Goal: Task Accomplishment & Management: Use online tool/utility

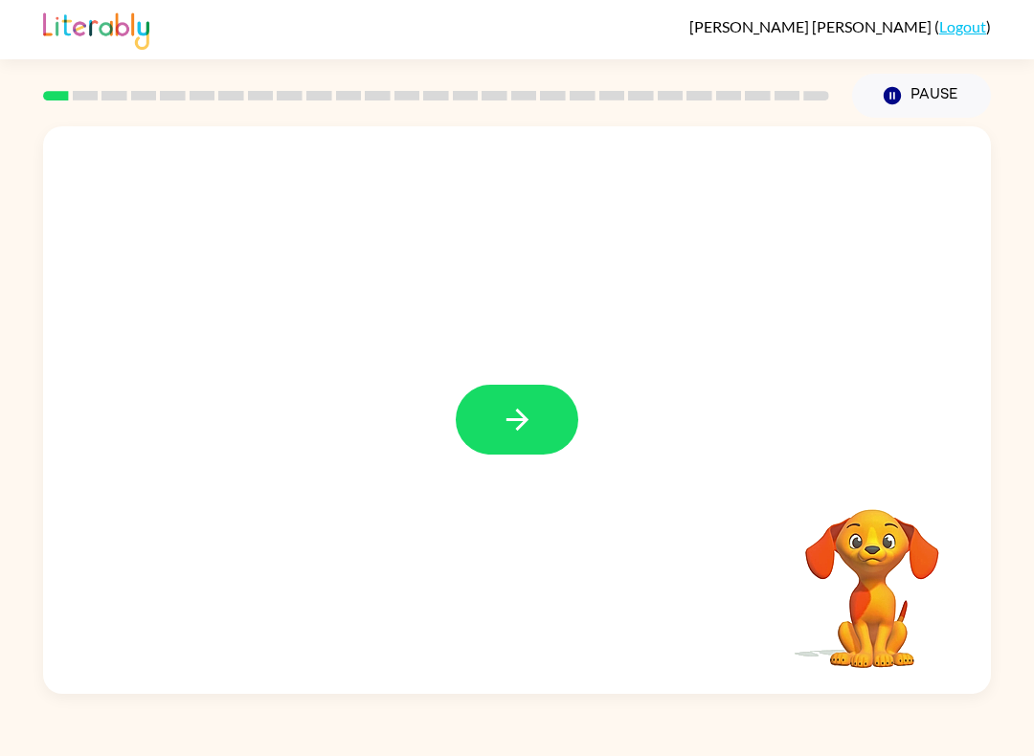
click at [553, 384] on div at bounding box center [517, 410] width 948 height 568
click at [550, 418] on button "button" at bounding box center [517, 420] width 123 height 70
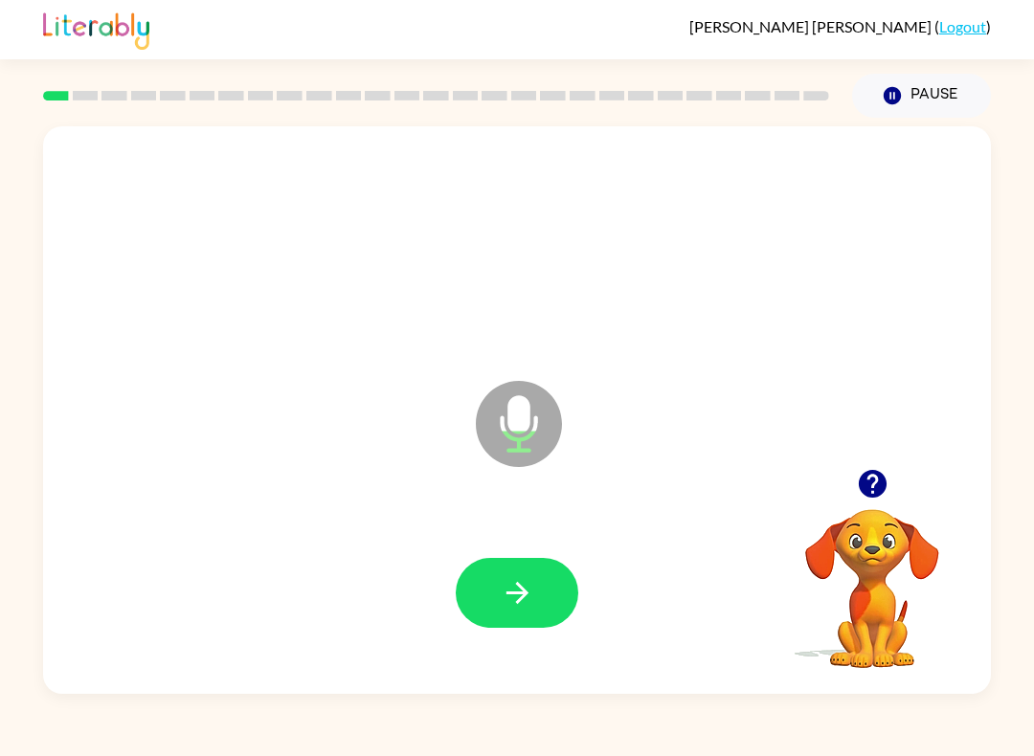
click at [544, 570] on button "button" at bounding box center [517, 593] width 123 height 70
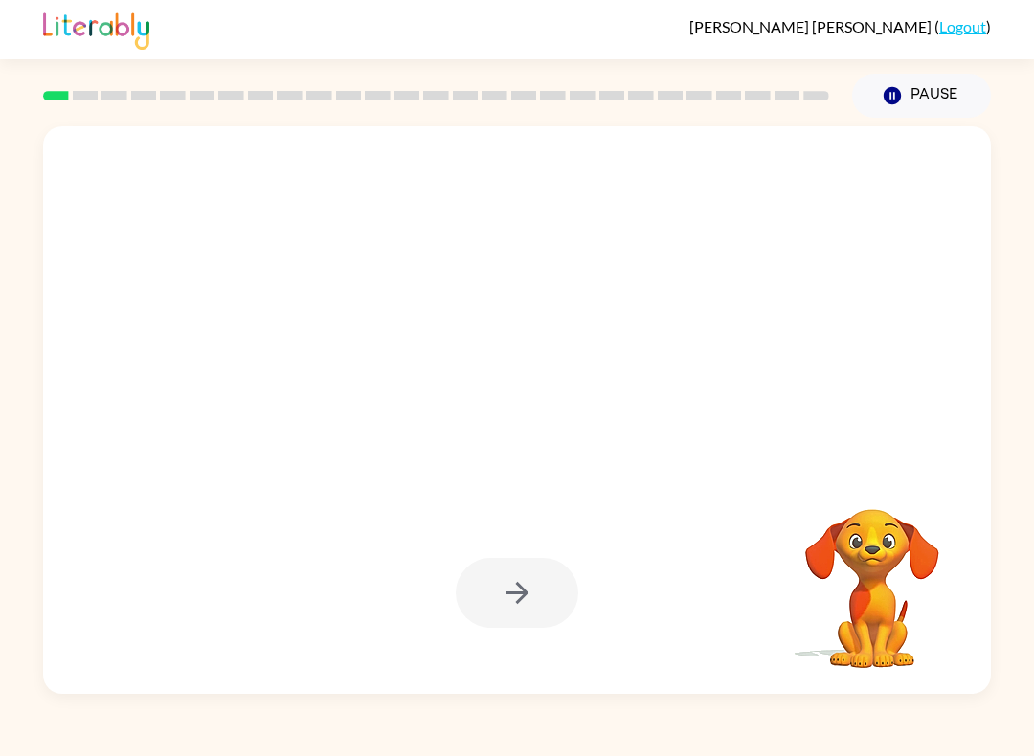
click at [556, 587] on div at bounding box center [517, 593] width 123 height 70
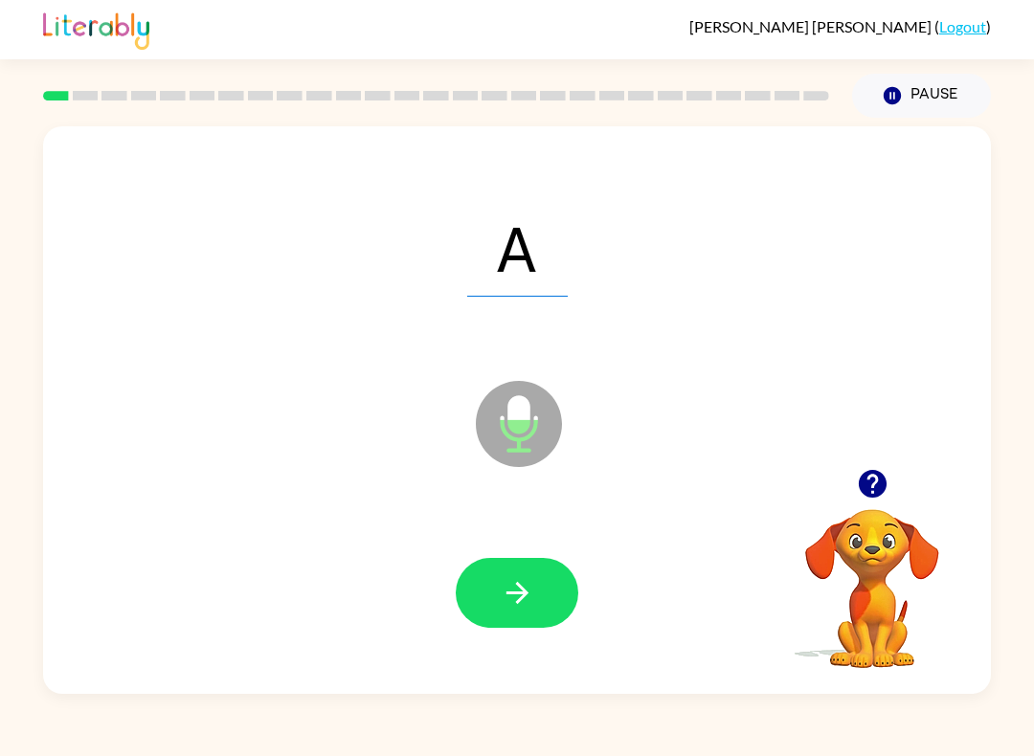
click at [463, 562] on div at bounding box center [517, 593] width 123 height 70
click at [503, 579] on icon "button" at bounding box center [518, 593] width 34 height 34
click at [509, 591] on icon "button" at bounding box center [518, 593] width 34 height 34
click at [494, 594] on button "button" at bounding box center [517, 593] width 123 height 70
click at [499, 600] on button "button" at bounding box center [517, 593] width 123 height 70
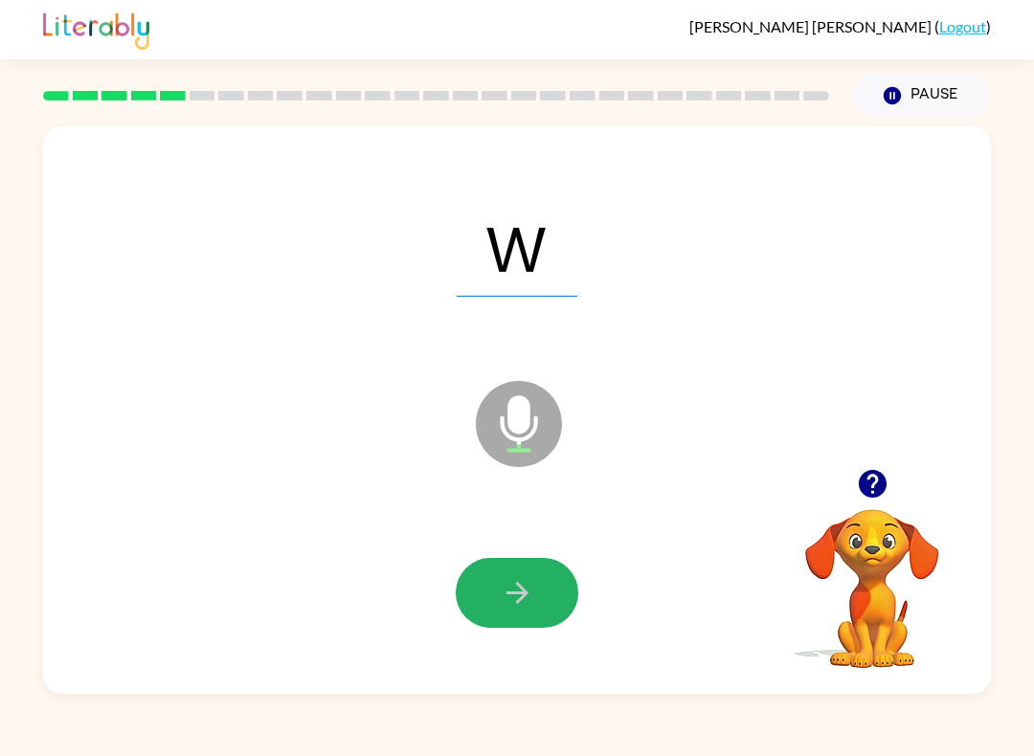
click at [508, 596] on icon "button" at bounding box center [518, 593] width 34 height 34
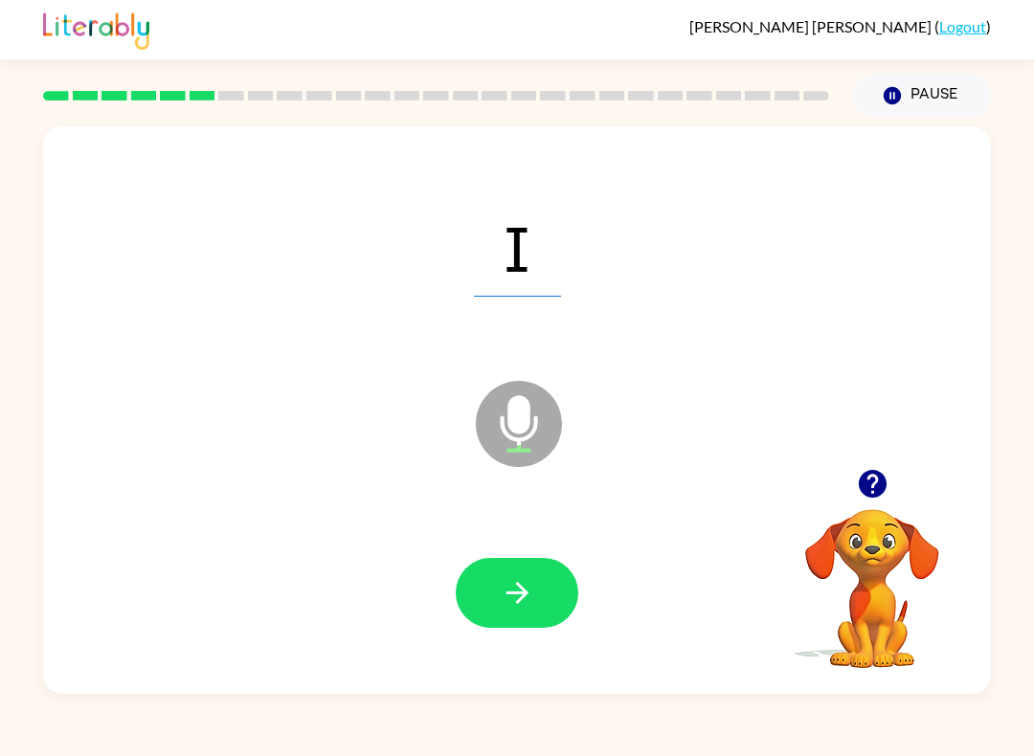
click at [493, 573] on button "button" at bounding box center [517, 593] width 123 height 70
click at [510, 599] on icon "button" at bounding box center [518, 593] width 34 height 34
click at [491, 578] on button "button" at bounding box center [517, 593] width 123 height 70
click at [492, 570] on button "button" at bounding box center [517, 593] width 123 height 70
click at [511, 607] on icon "button" at bounding box center [518, 593] width 34 height 34
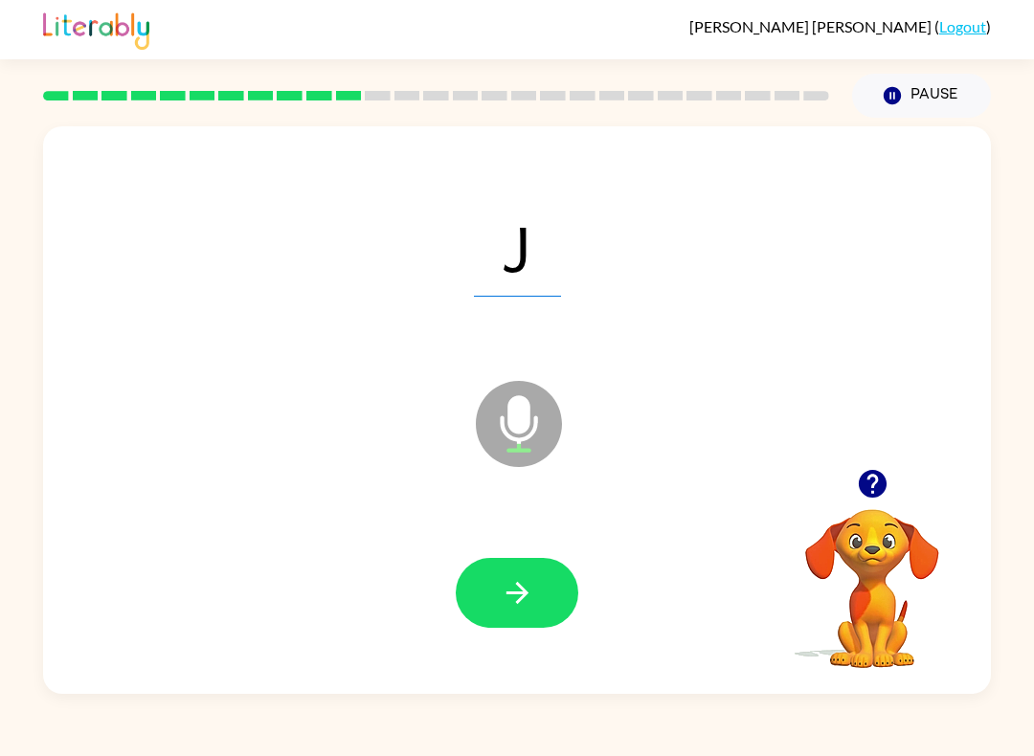
click at [505, 578] on icon "button" at bounding box center [518, 593] width 34 height 34
click at [487, 570] on button "button" at bounding box center [517, 593] width 123 height 70
click at [494, 589] on button "button" at bounding box center [517, 593] width 123 height 70
click at [522, 600] on icon "button" at bounding box center [517, 593] width 22 height 22
click at [514, 574] on button "button" at bounding box center [517, 593] width 123 height 70
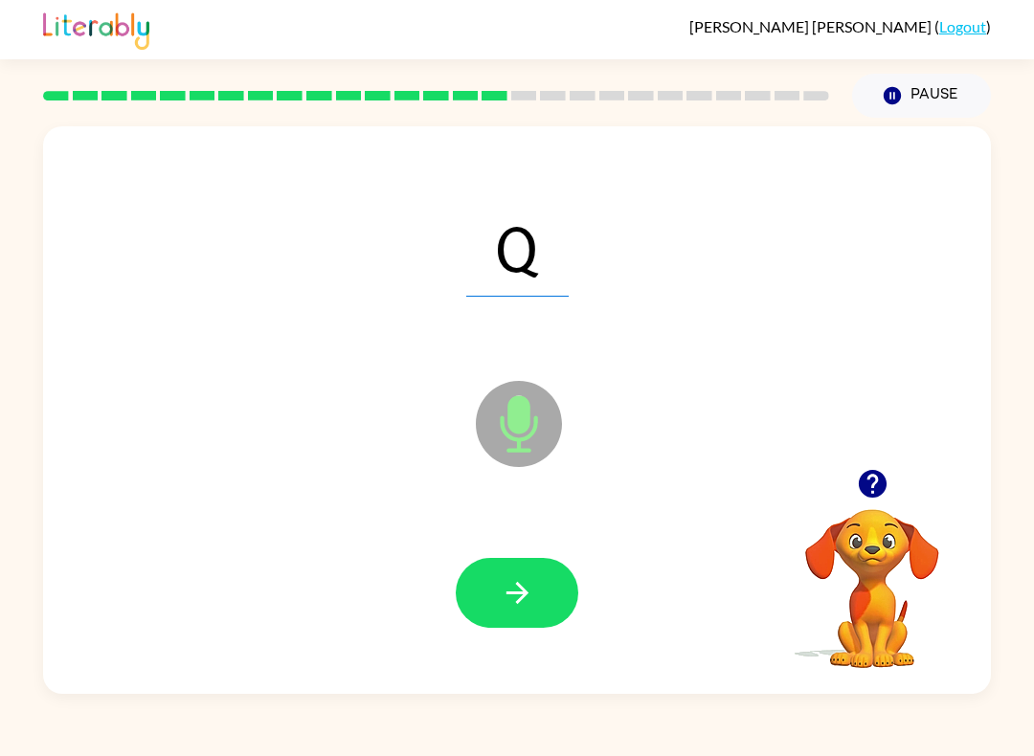
click at [509, 587] on icon "button" at bounding box center [518, 593] width 34 height 34
click at [493, 589] on button "button" at bounding box center [517, 593] width 123 height 70
click at [491, 577] on button "button" at bounding box center [517, 593] width 123 height 70
click at [504, 559] on button "button" at bounding box center [517, 593] width 123 height 70
click at [507, 564] on button "button" at bounding box center [517, 593] width 123 height 70
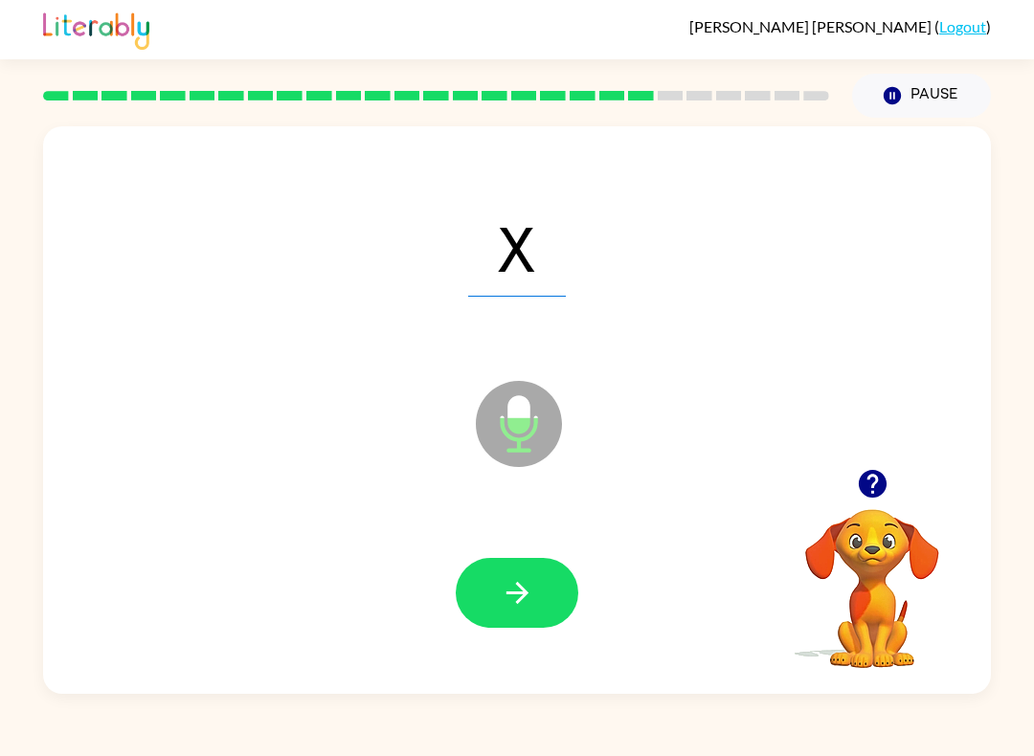
click at [491, 570] on button "button" at bounding box center [517, 593] width 123 height 70
click at [498, 591] on button "button" at bounding box center [517, 593] width 123 height 70
click at [504, 581] on icon "button" at bounding box center [518, 593] width 34 height 34
click at [540, 612] on button "button" at bounding box center [517, 593] width 123 height 70
click at [500, 566] on button "button" at bounding box center [517, 593] width 123 height 70
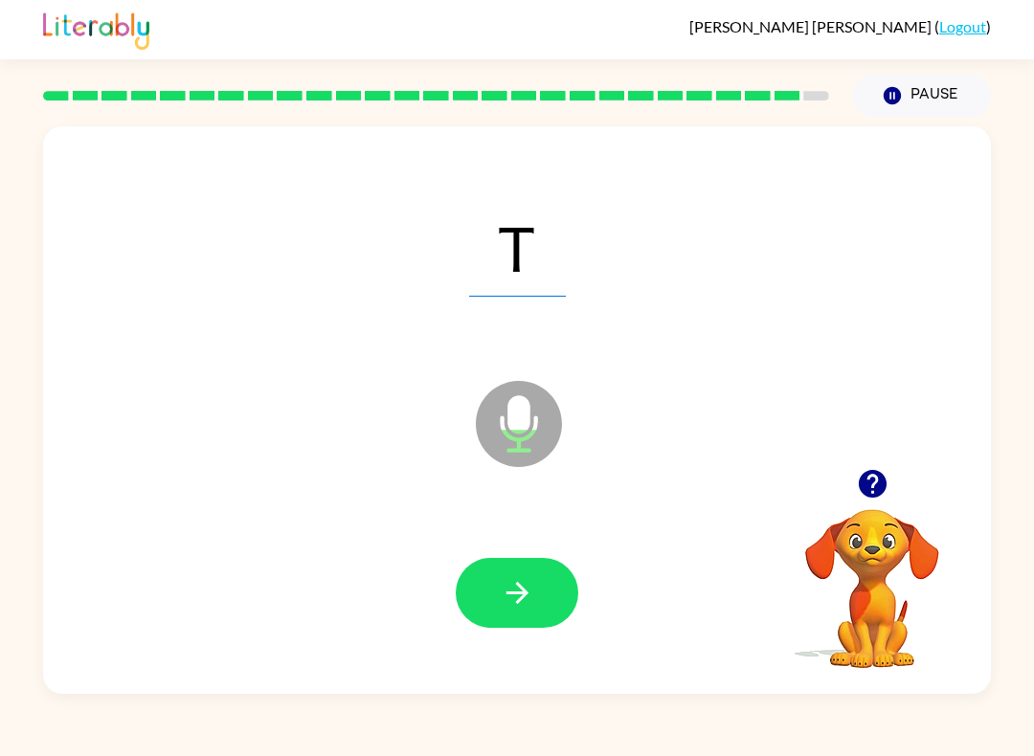
click at [505, 589] on icon "button" at bounding box center [518, 593] width 34 height 34
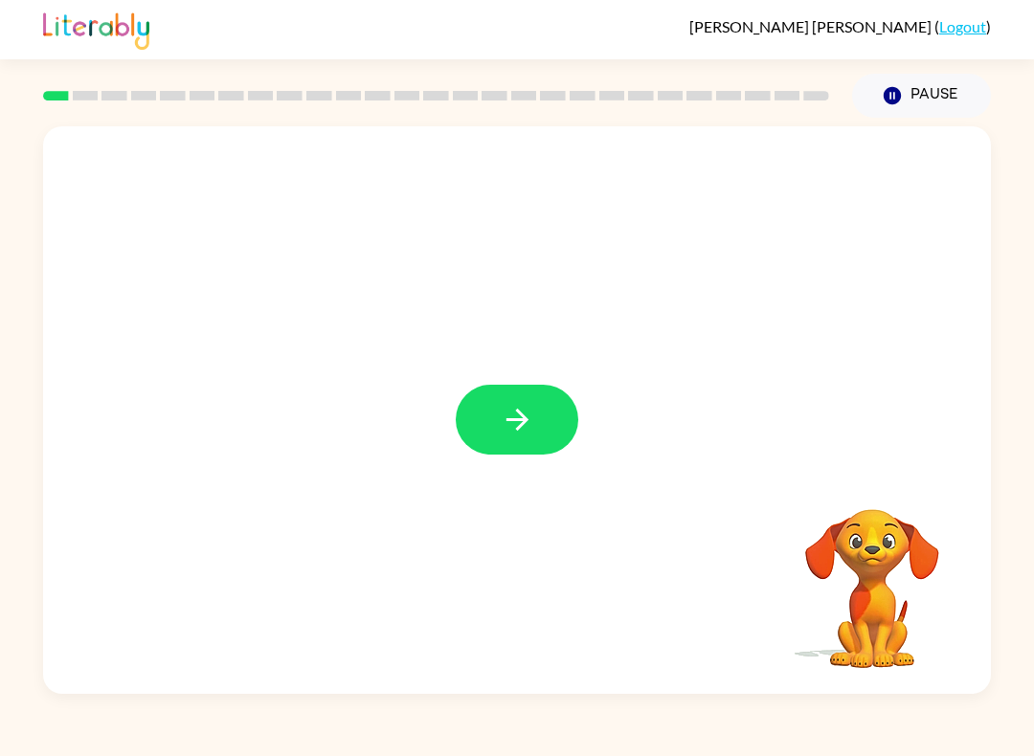
click at [470, 442] on button "button" at bounding box center [517, 420] width 123 height 70
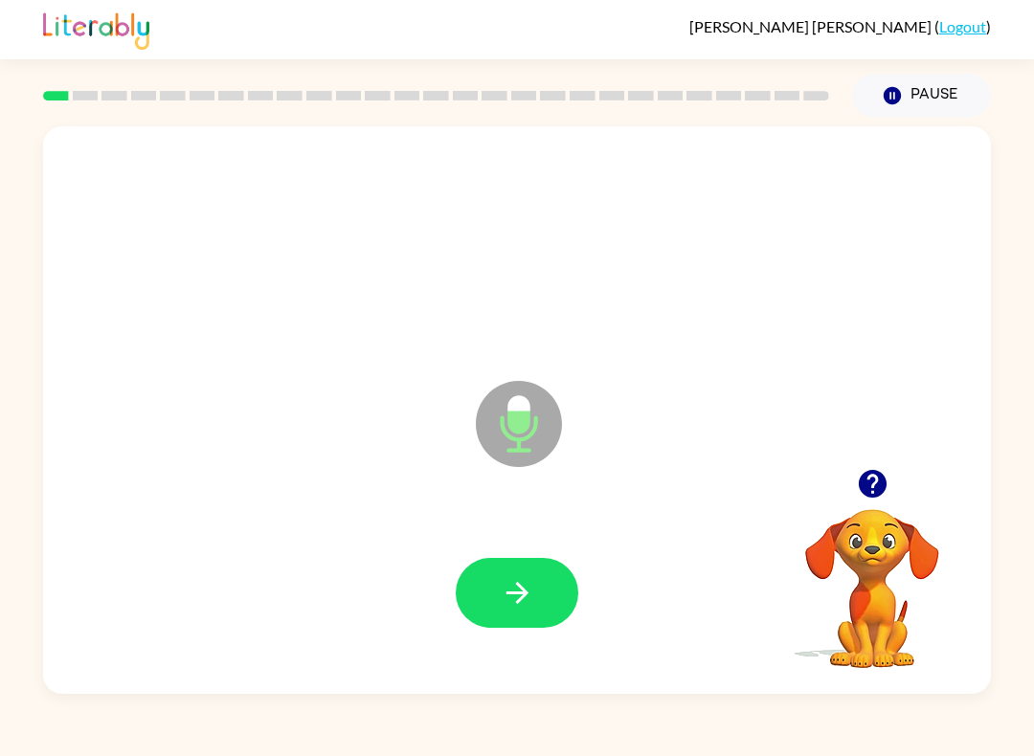
click at [547, 578] on button "button" at bounding box center [517, 593] width 123 height 70
click at [511, 567] on button "button" at bounding box center [517, 593] width 123 height 70
click at [482, 536] on div at bounding box center [517, 593] width 910 height 164
click at [501, 579] on icon "button" at bounding box center [518, 593] width 34 height 34
click at [502, 580] on icon "button" at bounding box center [518, 593] width 34 height 34
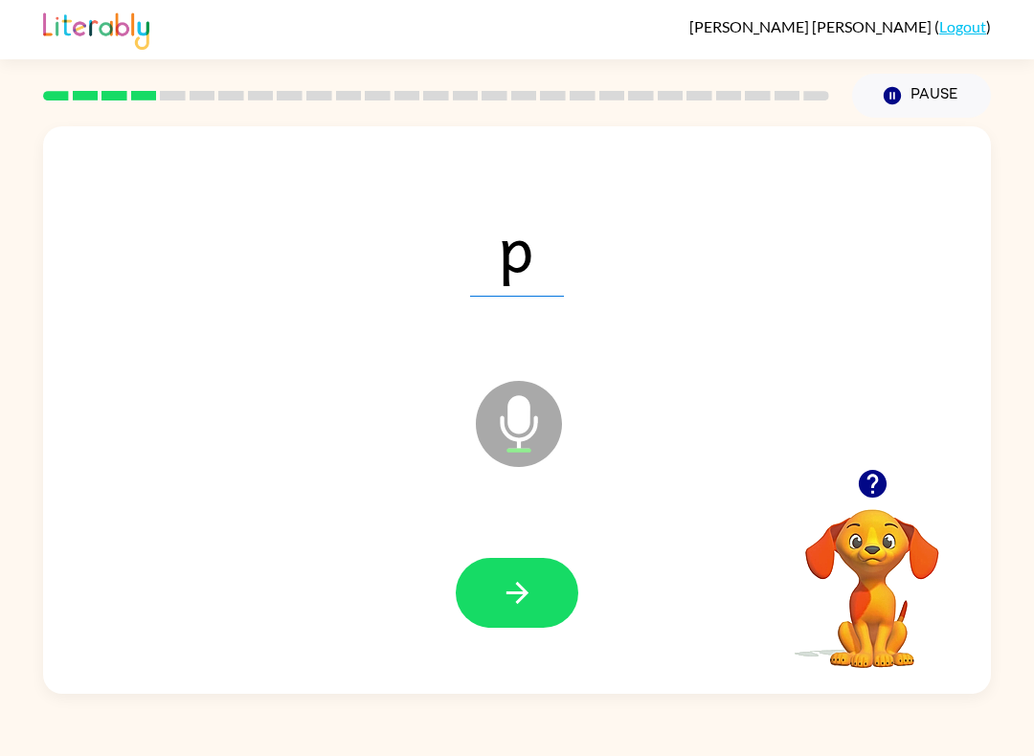
click at [539, 599] on button "button" at bounding box center [517, 593] width 123 height 70
click at [481, 568] on div at bounding box center [517, 593] width 123 height 70
click at [472, 598] on button "button" at bounding box center [517, 593] width 123 height 70
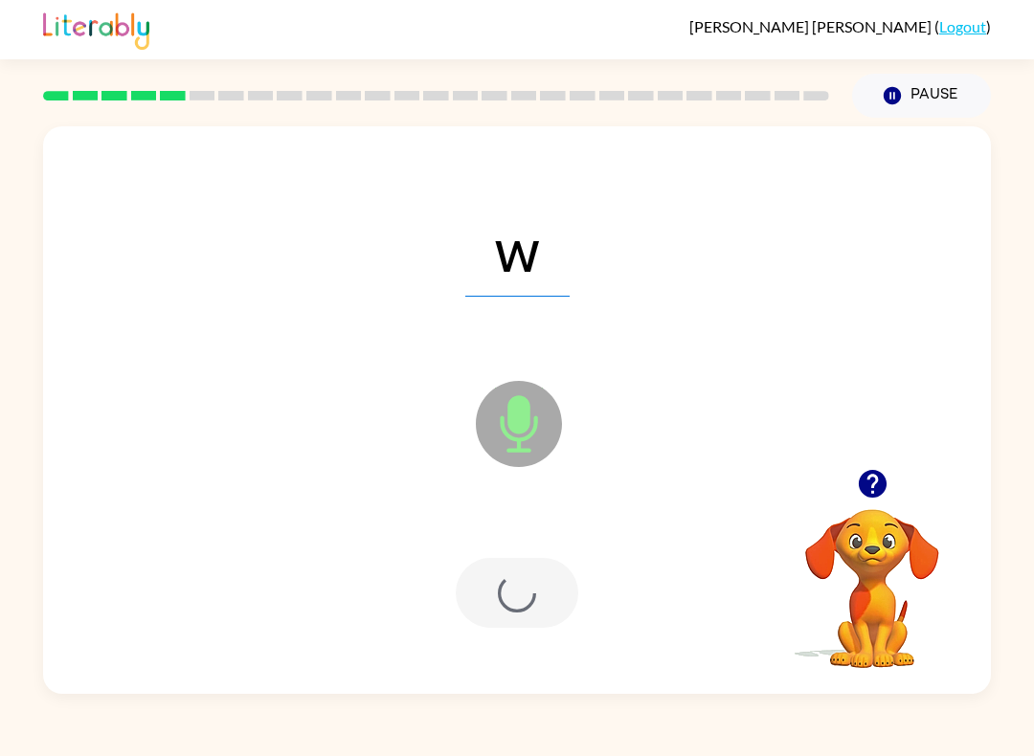
click at [471, 597] on div at bounding box center [517, 593] width 123 height 70
click at [529, 591] on div at bounding box center [517, 593] width 123 height 70
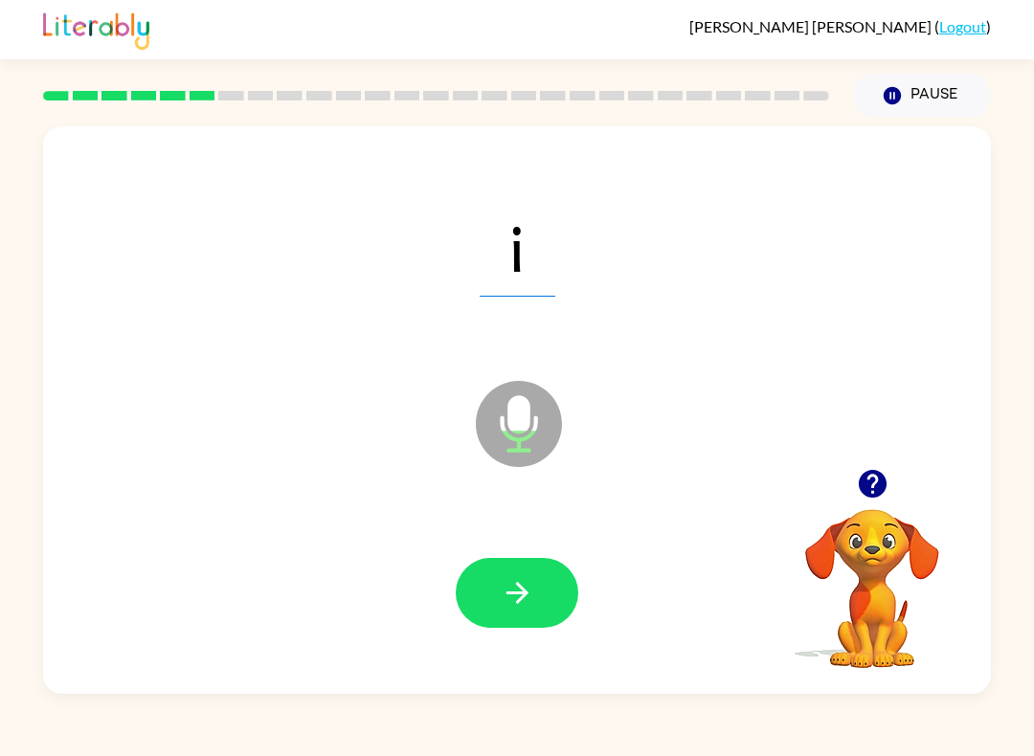
click at [514, 582] on icon "button" at bounding box center [518, 593] width 34 height 34
click at [491, 583] on button "button" at bounding box center [517, 593] width 123 height 70
click at [505, 615] on button "button" at bounding box center [517, 593] width 123 height 70
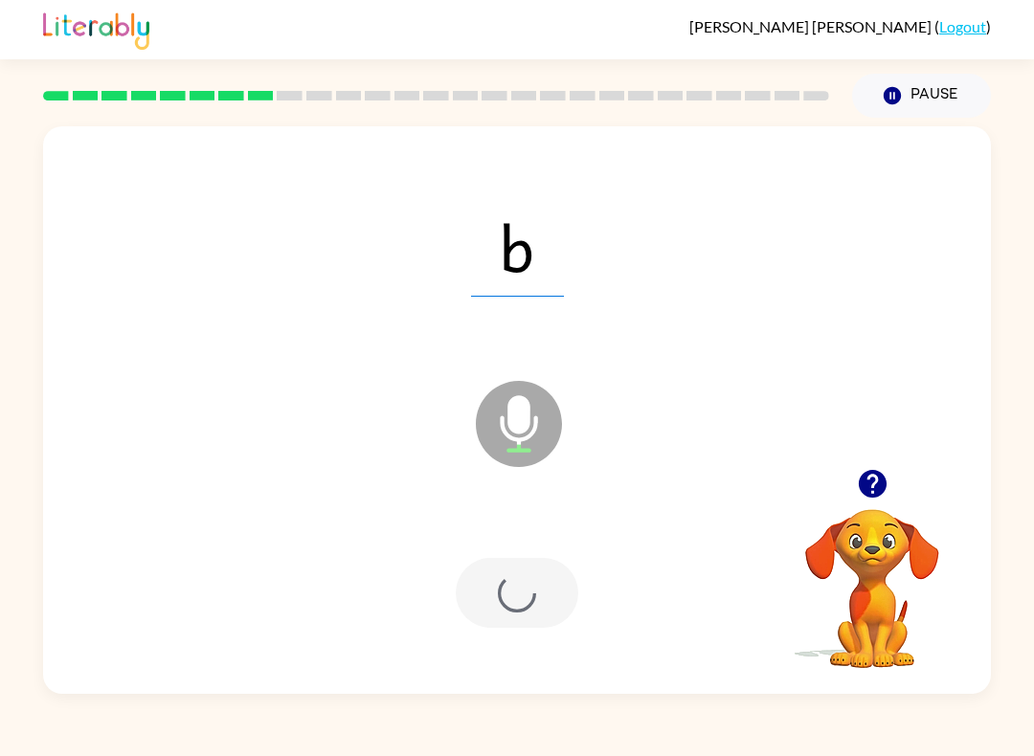
click at [505, 614] on div at bounding box center [517, 593] width 123 height 70
click at [531, 594] on div at bounding box center [517, 593] width 123 height 70
click at [542, 579] on div at bounding box center [517, 593] width 123 height 70
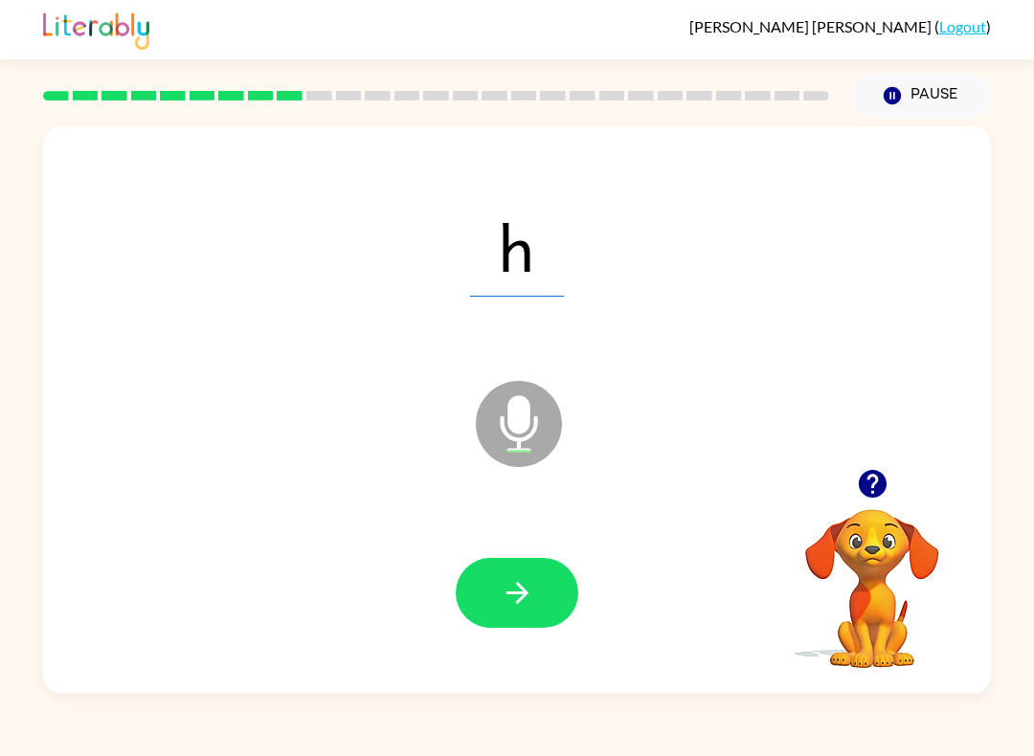
click at [544, 606] on button "button" at bounding box center [517, 593] width 123 height 70
click at [538, 591] on button "button" at bounding box center [517, 593] width 123 height 70
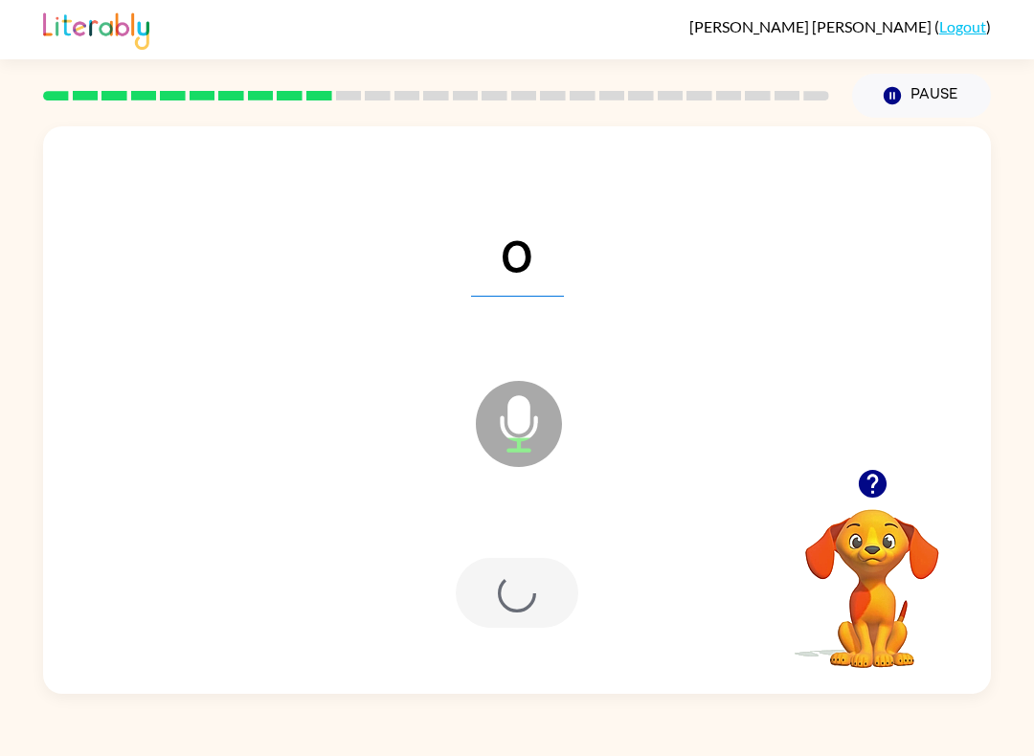
click at [538, 591] on div at bounding box center [517, 593] width 123 height 70
click at [511, 597] on div at bounding box center [517, 593] width 123 height 70
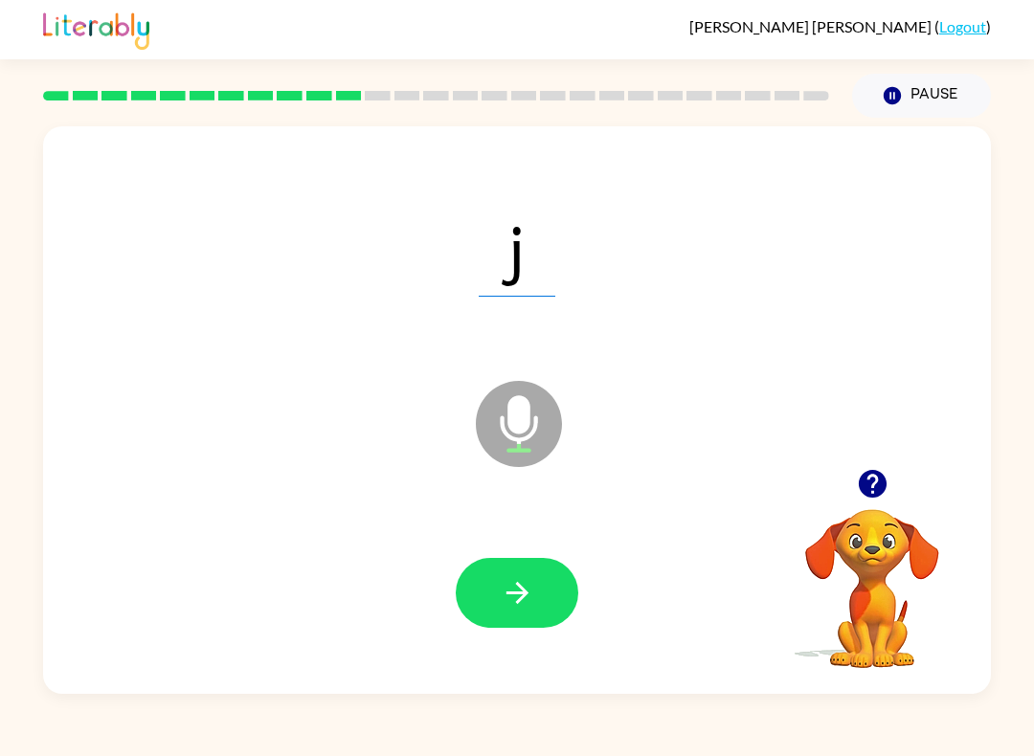
click at [535, 587] on button "button" at bounding box center [517, 593] width 123 height 70
click at [535, 586] on div at bounding box center [517, 593] width 123 height 70
click at [502, 566] on button "button" at bounding box center [517, 593] width 123 height 70
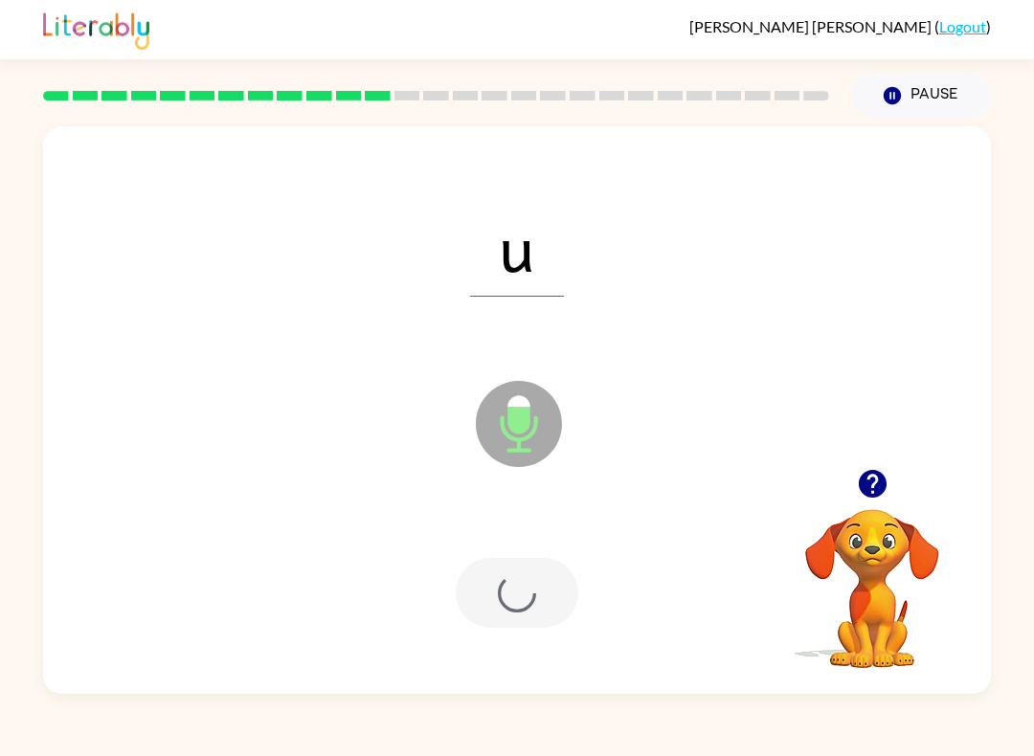
click at [477, 586] on div at bounding box center [517, 593] width 123 height 70
click at [523, 576] on div at bounding box center [517, 593] width 123 height 70
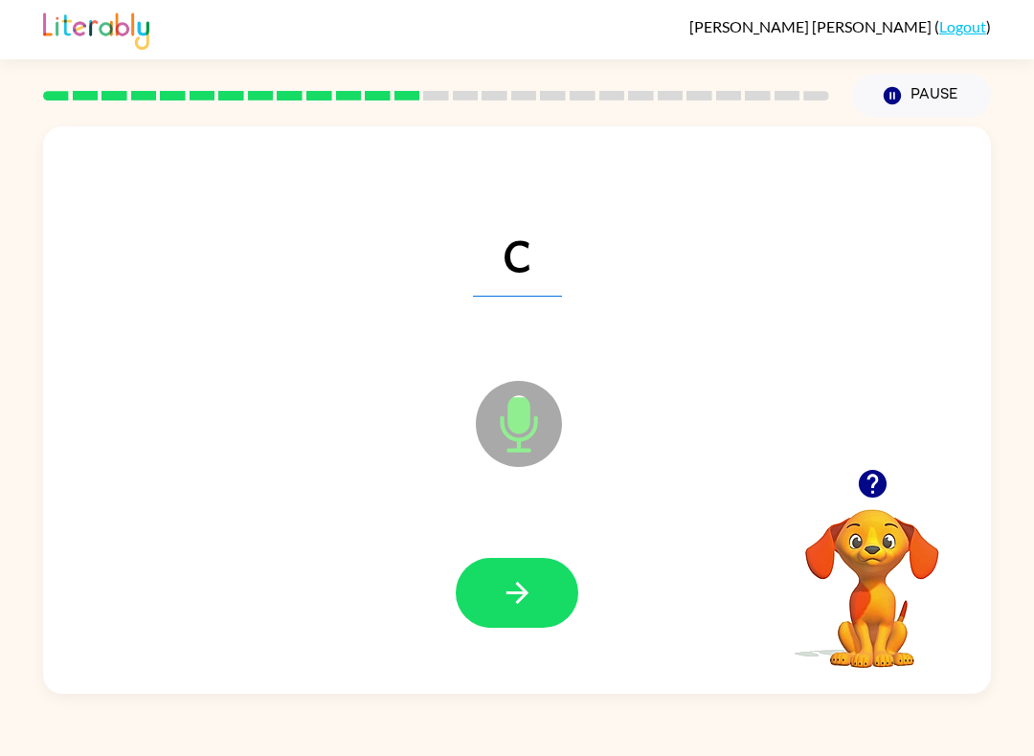
click at [541, 621] on button "button" at bounding box center [517, 593] width 123 height 70
click at [526, 603] on icon "button" at bounding box center [518, 593] width 34 height 34
click at [532, 619] on button "button" at bounding box center [517, 593] width 123 height 70
click at [505, 573] on button "button" at bounding box center [517, 593] width 123 height 70
click at [529, 561] on button "button" at bounding box center [517, 593] width 123 height 70
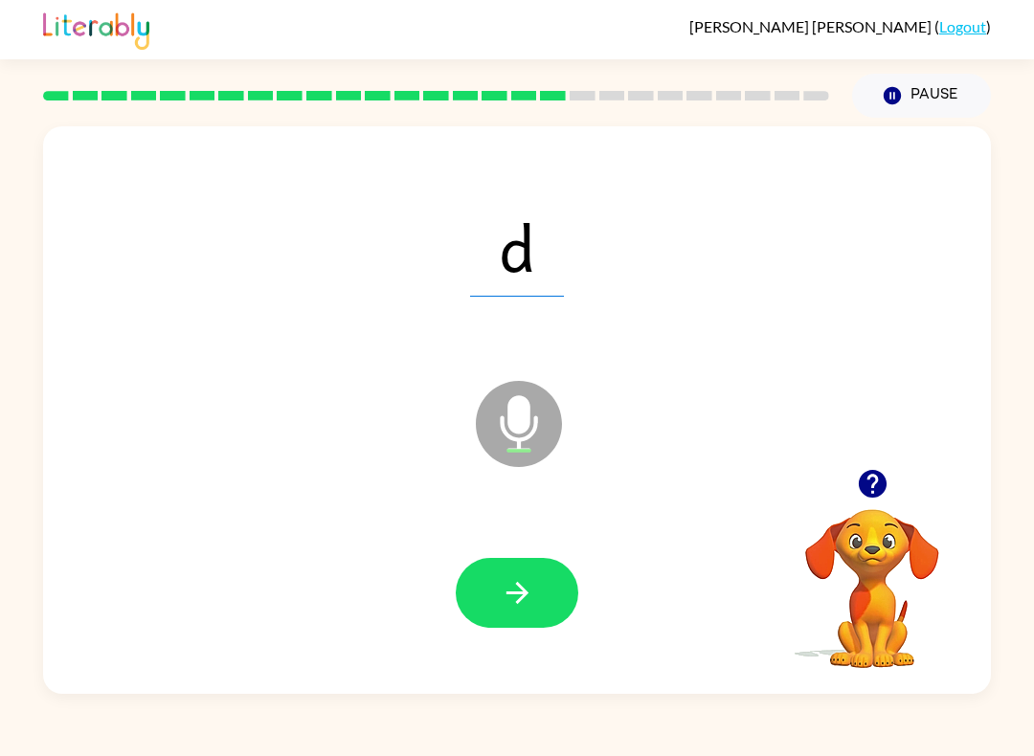
click at [510, 607] on icon "button" at bounding box center [518, 593] width 34 height 34
click at [534, 609] on div at bounding box center [517, 593] width 123 height 70
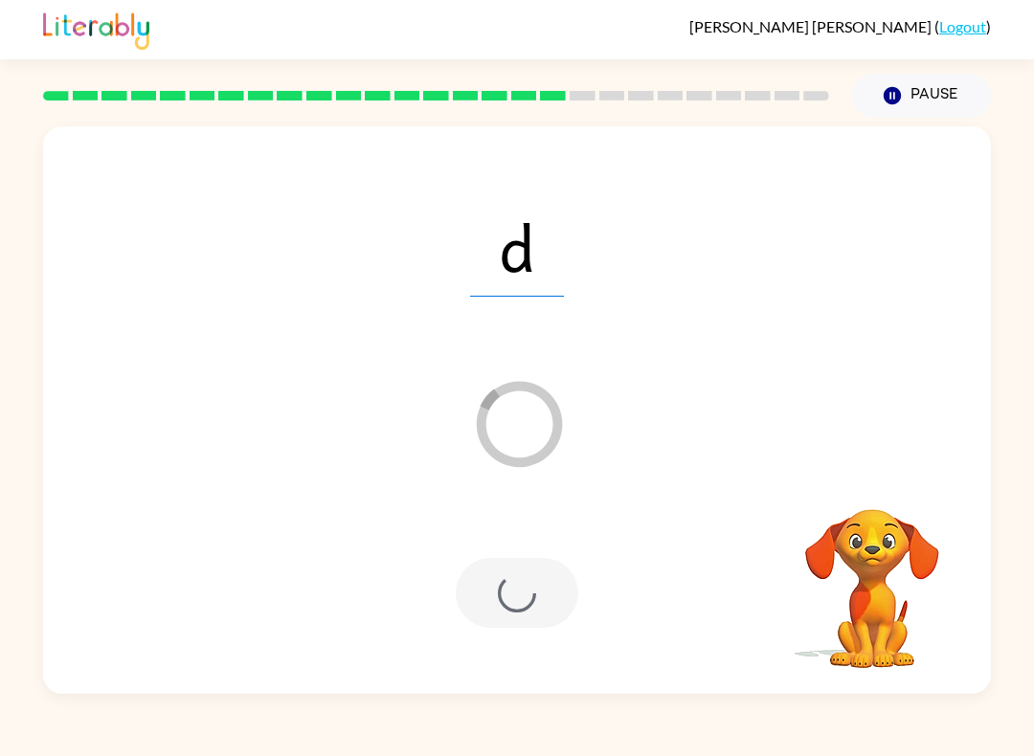
click at [533, 609] on div at bounding box center [517, 593] width 123 height 70
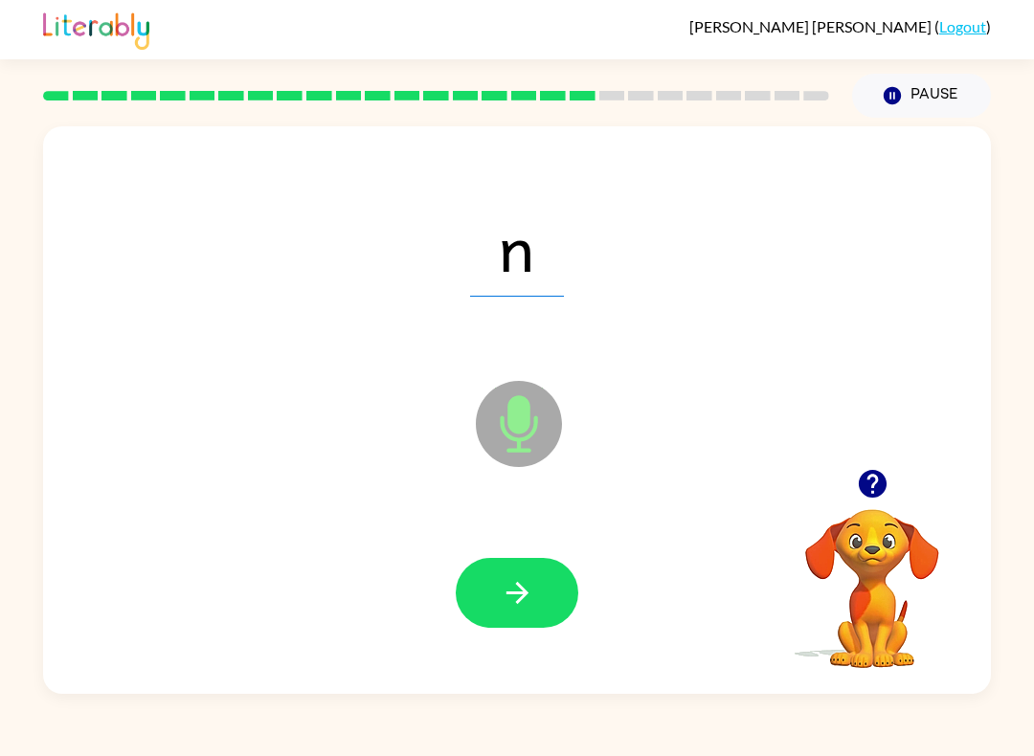
click at [525, 586] on icon "button" at bounding box center [518, 593] width 34 height 34
click at [516, 603] on icon "button" at bounding box center [517, 593] width 22 height 22
click at [501, 593] on icon "button" at bounding box center [518, 593] width 34 height 34
click at [476, 582] on button "button" at bounding box center [517, 593] width 123 height 70
click at [530, 626] on button "button" at bounding box center [517, 593] width 123 height 70
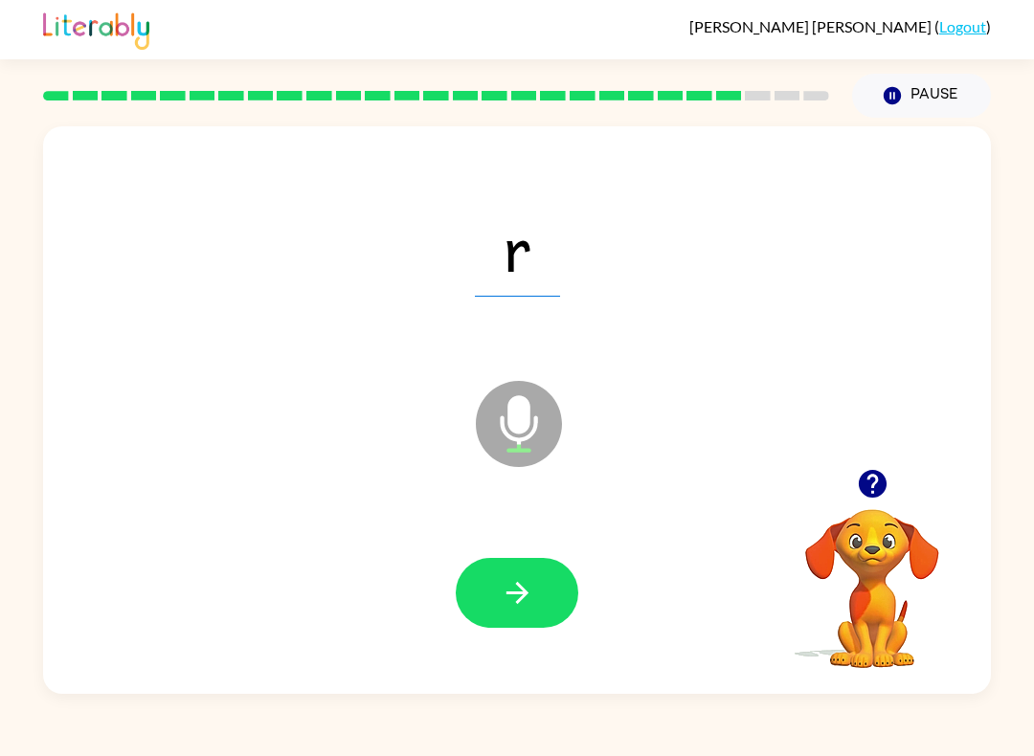
click at [523, 598] on icon "button" at bounding box center [517, 593] width 22 height 22
click at [501, 573] on button "button" at bounding box center [517, 593] width 123 height 70
click at [529, 584] on icon "button" at bounding box center [518, 593] width 34 height 34
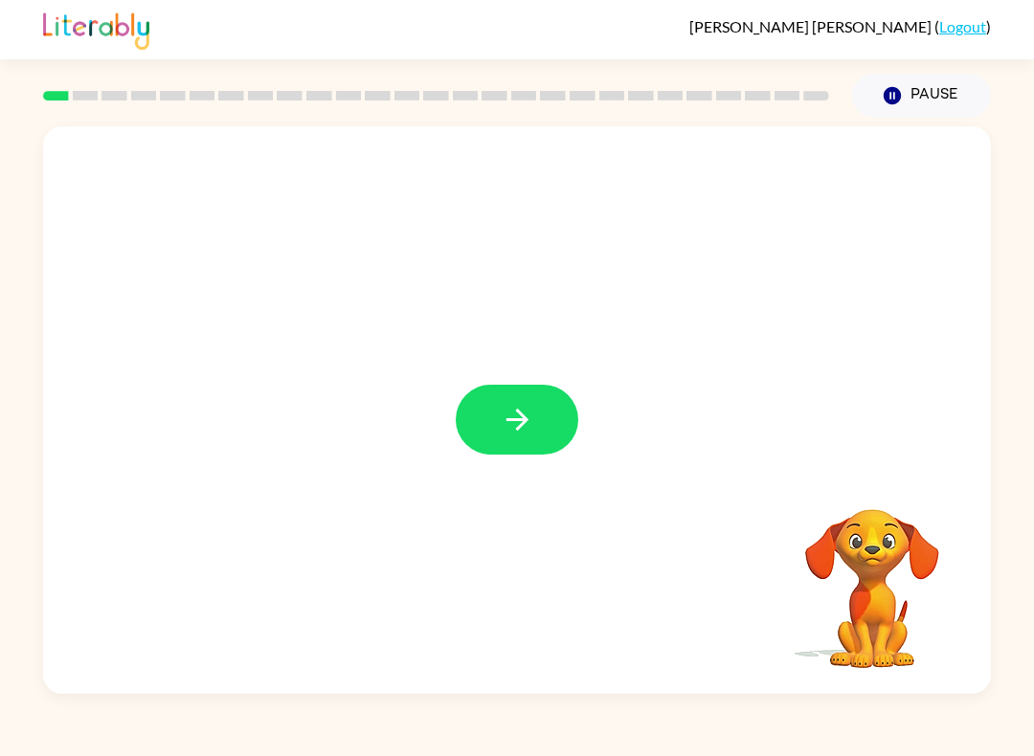
click at [527, 416] on icon "button" at bounding box center [518, 420] width 34 height 34
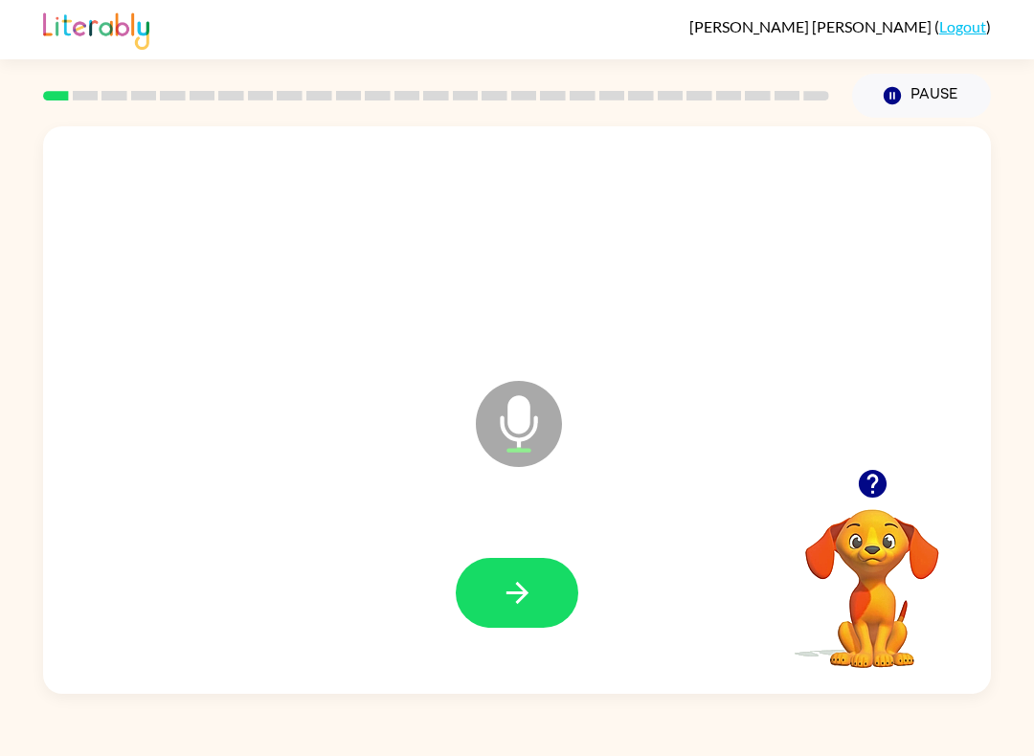
click at [547, 591] on button "button" at bounding box center [517, 593] width 123 height 70
click at [534, 584] on button "button" at bounding box center [517, 593] width 123 height 70
click at [512, 591] on icon "button" at bounding box center [518, 593] width 34 height 34
click at [486, 583] on button "button" at bounding box center [517, 593] width 123 height 70
click at [500, 568] on button "button" at bounding box center [517, 593] width 123 height 70
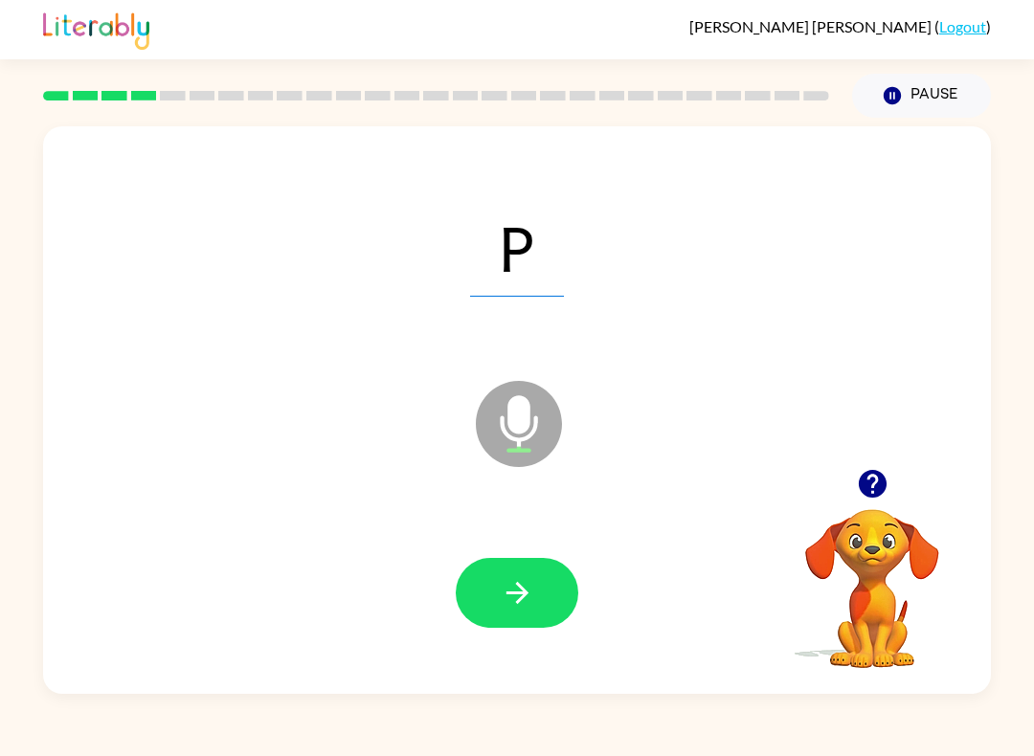
click at [519, 607] on icon "button" at bounding box center [518, 593] width 34 height 34
click at [504, 584] on icon "button" at bounding box center [518, 593] width 34 height 34
click at [514, 575] on button "button" at bounding box center [517, 593] width 123 height 70
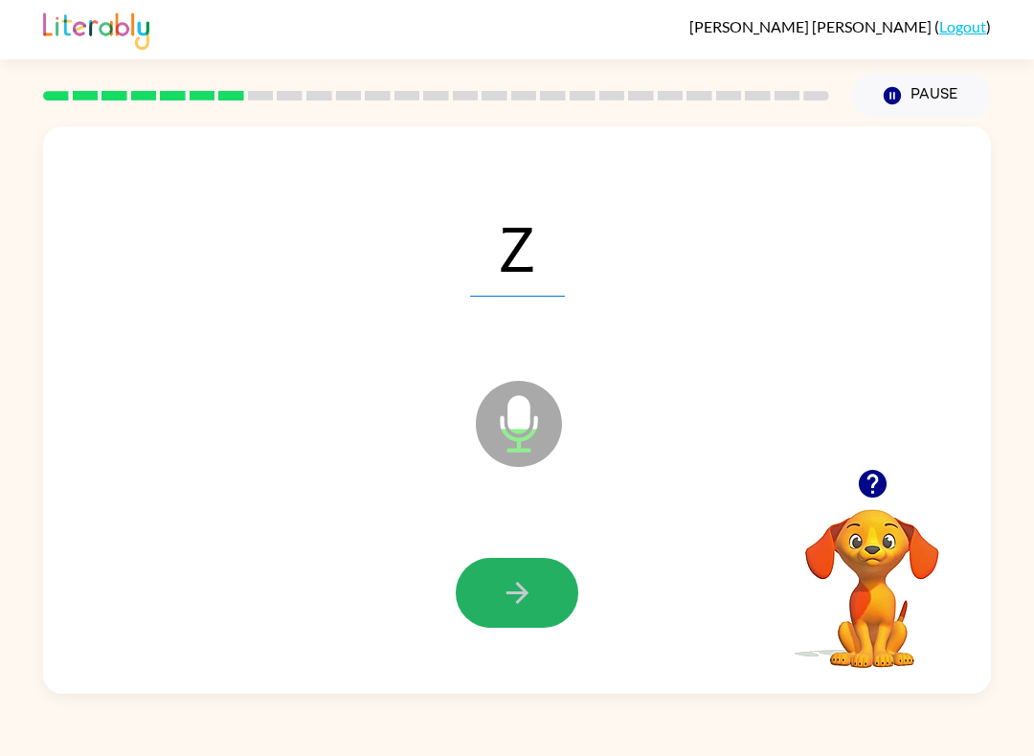
click at [528, 570] on button "button" at bounding box center [517, 593] width 123 height 70
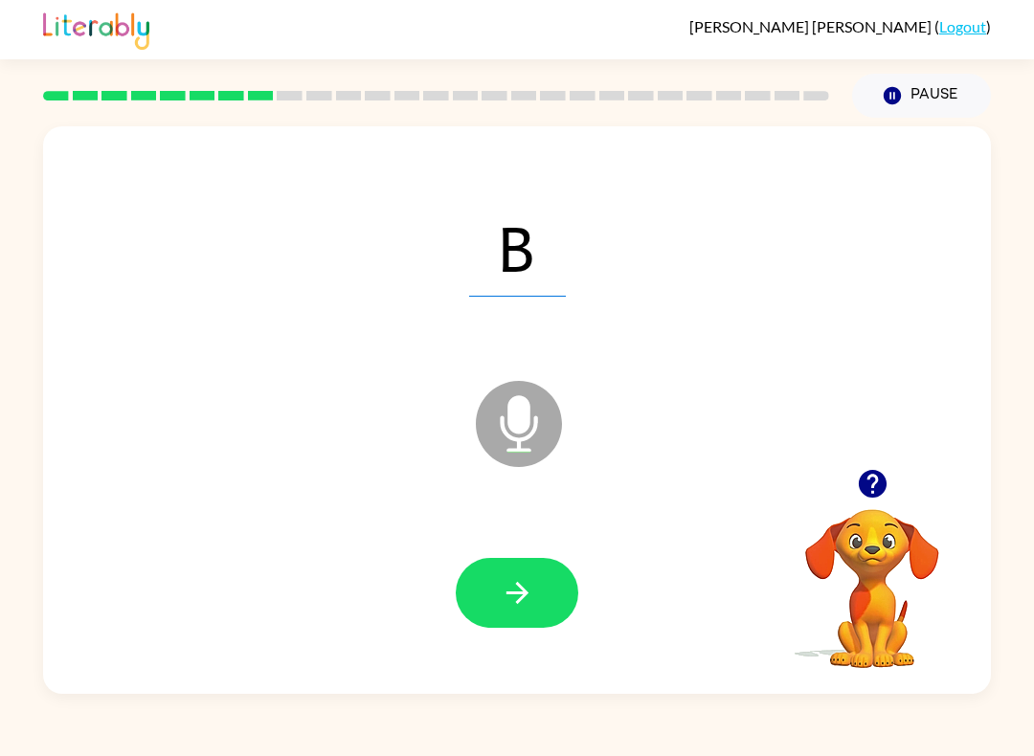
click at [539, 571] on button "button" at bounding box center [517, 593] width 123 height 70
click at [519, 596] on icon "button" at bounding box center [518, 593] width 34 height 34
click at [521, 603] on icon "button" at bounding box center [518, 593] width 34 height 34
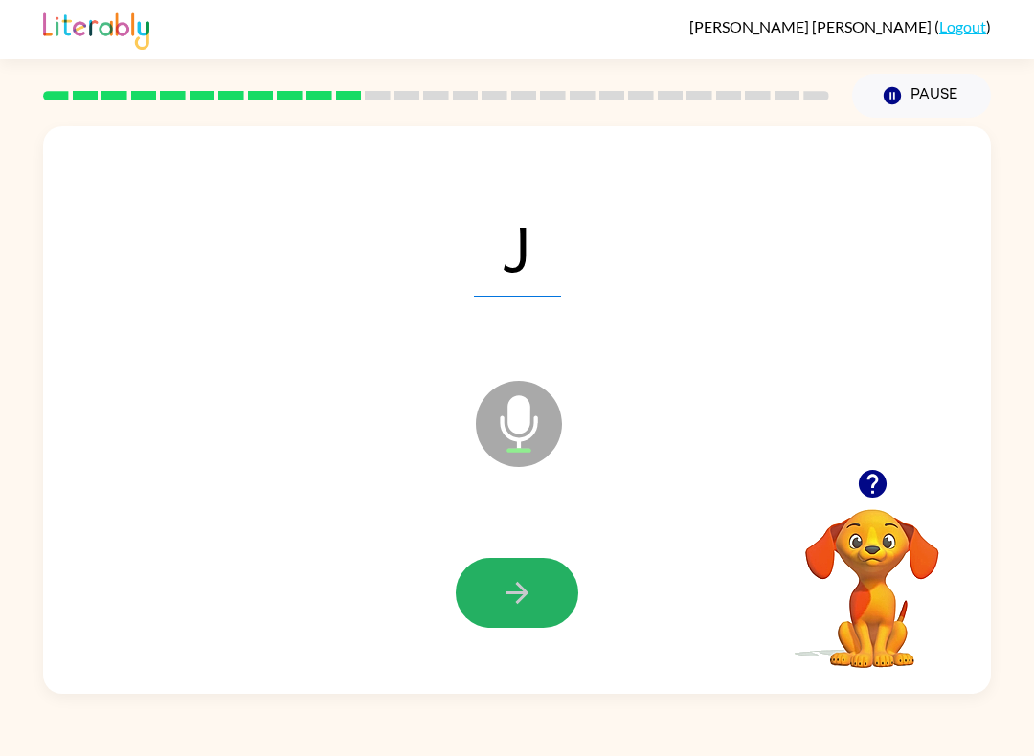
click at [510, 578] on icon "button" at bounding box center [518, 593] width 34 height 34
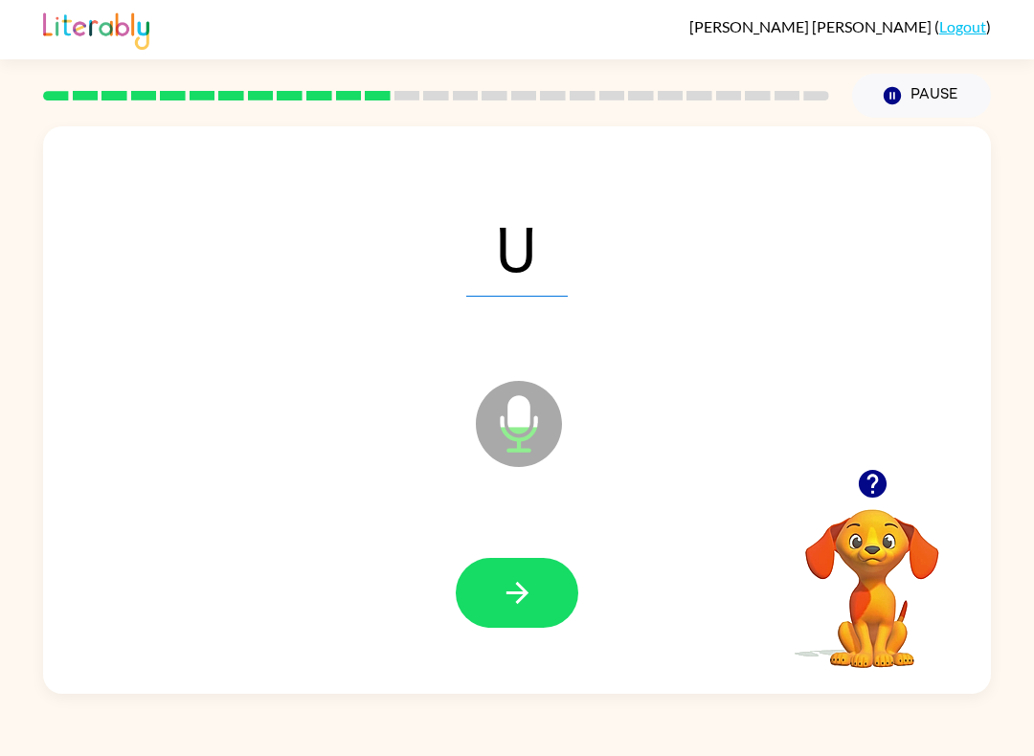
click at [498, 577] on button "button" at bounding box center [517, 593] width 123 height 70
click at [541, 600] on button "button" at bounding box center [517, 593] width 123 height 70
click at [528, 576] on button "button" at bounding box center [517, 593] width 123 height 70
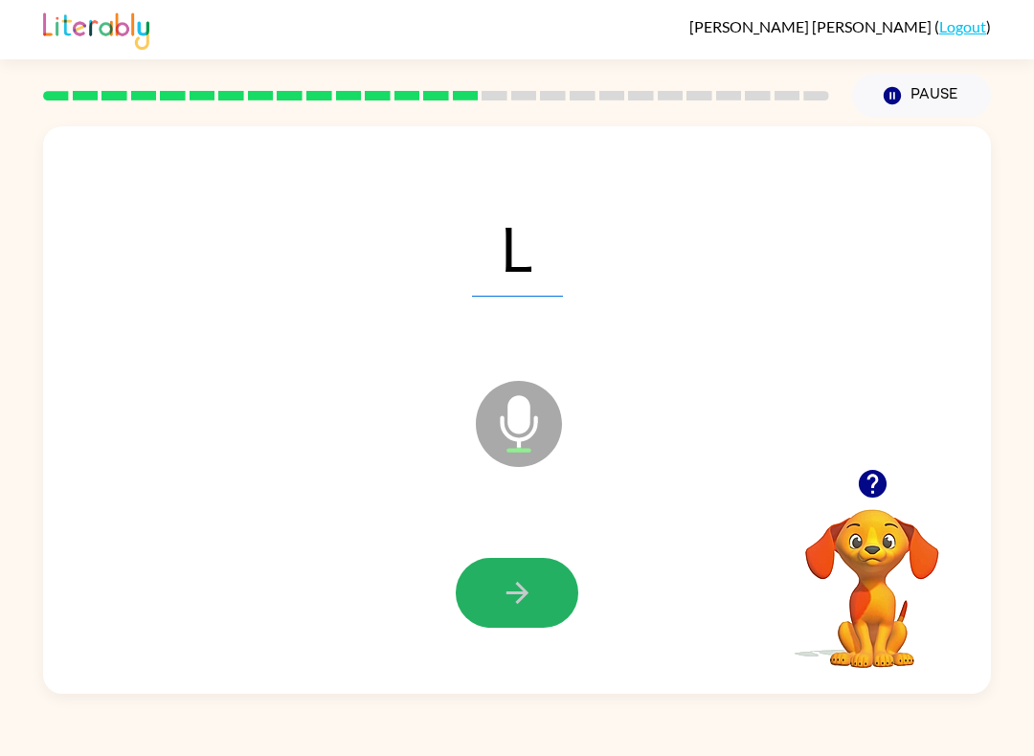
click at [526, 584] on icon "button" at bounding box center [518, 593] width 34 height 34
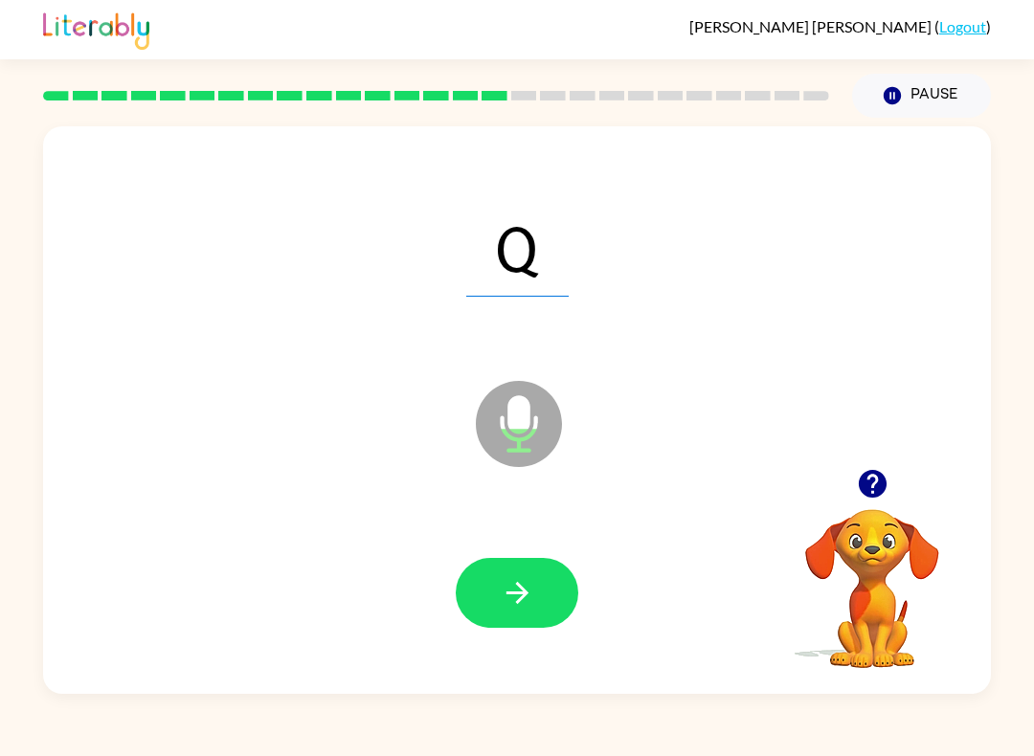
click at [494, 581] on button "button" at bounding box center [517, 593] width 123 height 70
click at [505, 619] on button "button" at bounding box center [517, 593] width 123 height 70
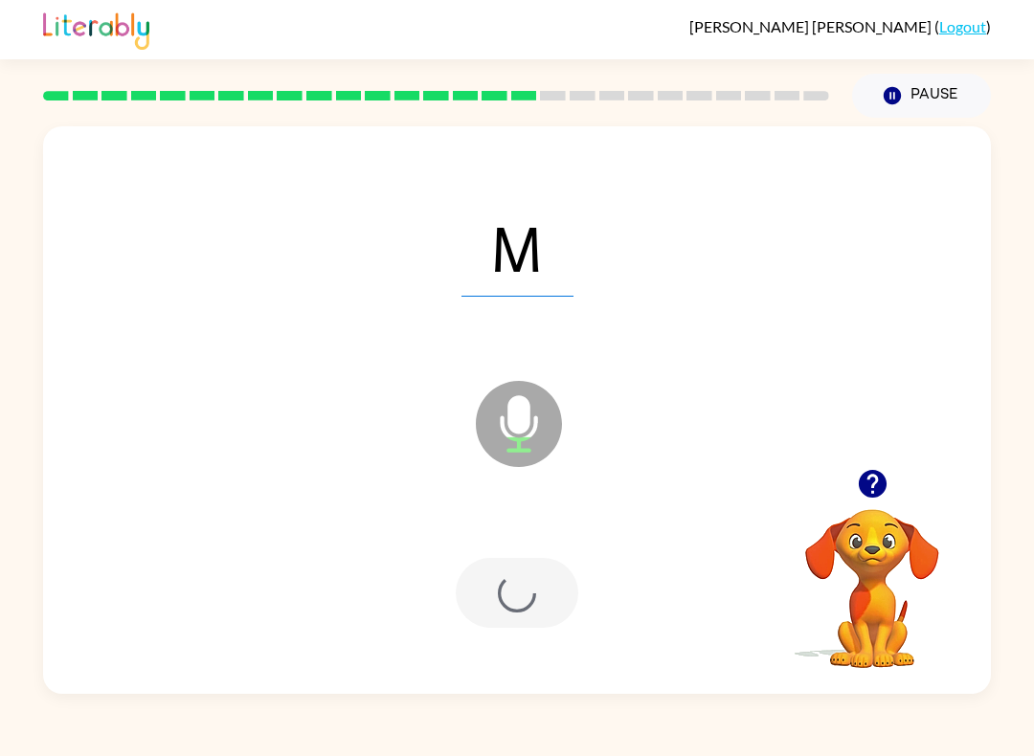
click at [509, 564] on div at bounding box center [517, 593] width 123 height 70
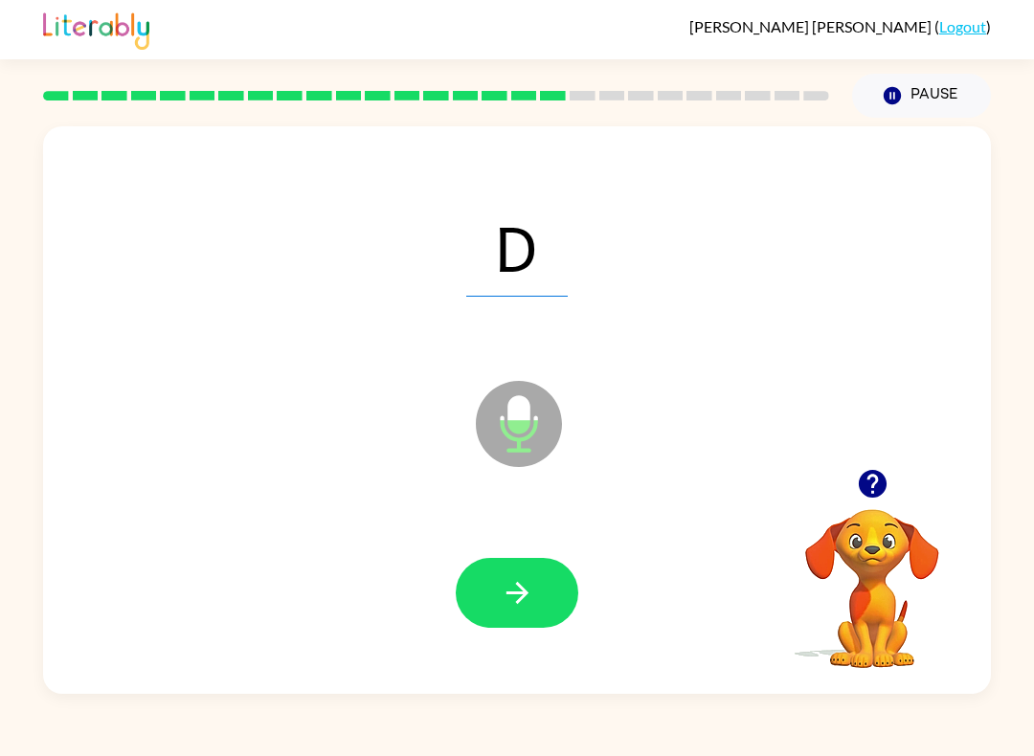
click at [912, 79] on button "Pause Pause" at bounding box center [921, 96] width 139 height 44
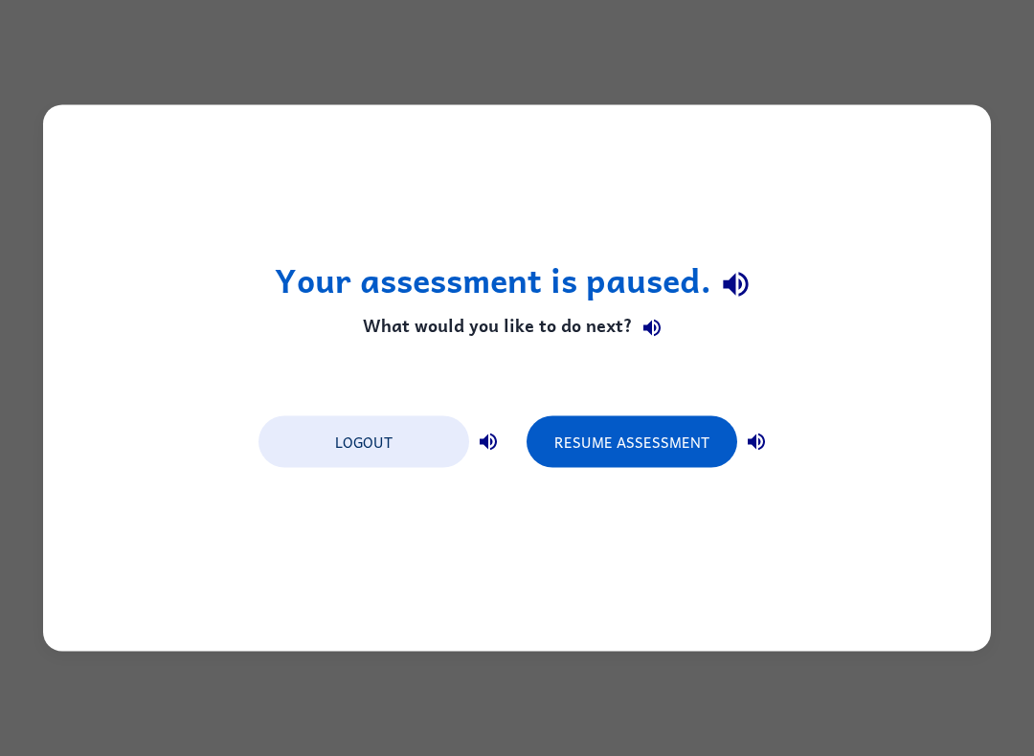
click at [602, 433] on button "Resume Assessment" at bounding box center [632, 443] width 211 height 52
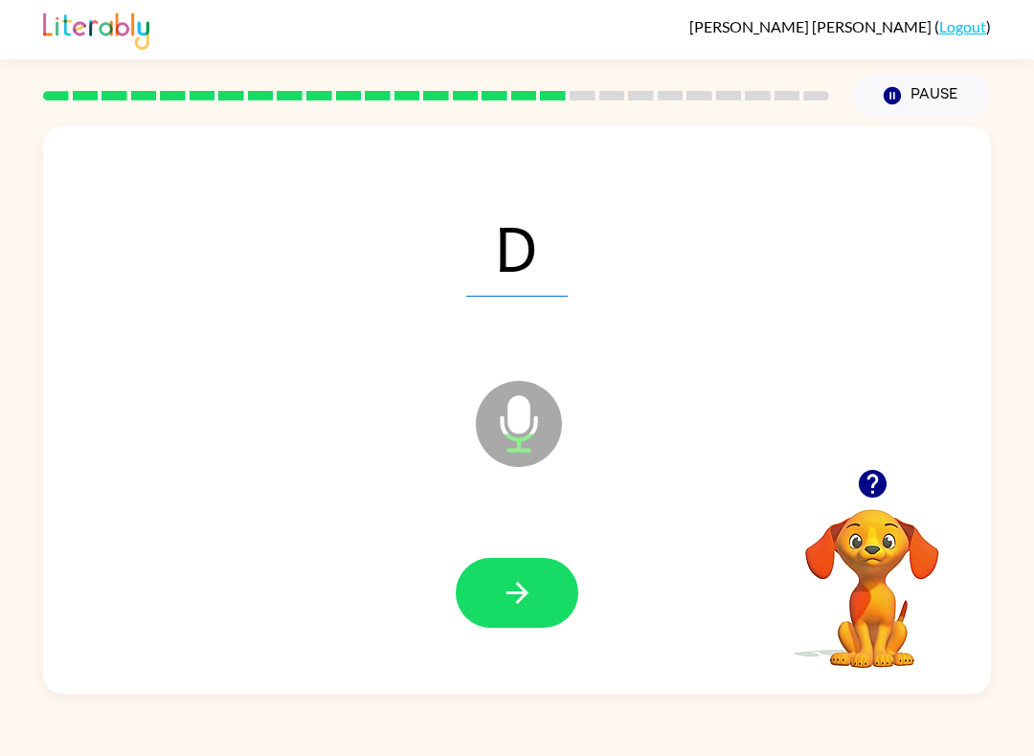
click at [529, 597] on icon "button" at bounding box center [518, 593] width 34 height 34
click at [514, 597] on icon "button" at bounding box center [518, 593] width 34 height 34
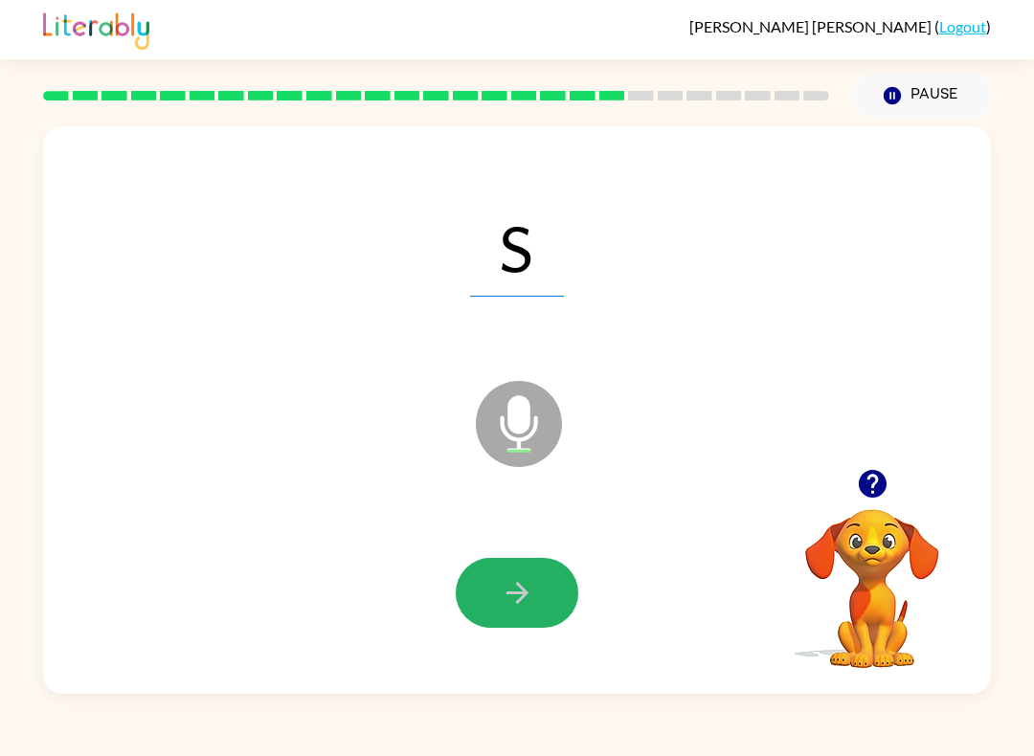
click at [562, 593] on button "button" at bounding box center [517, 593] width 123 height 70
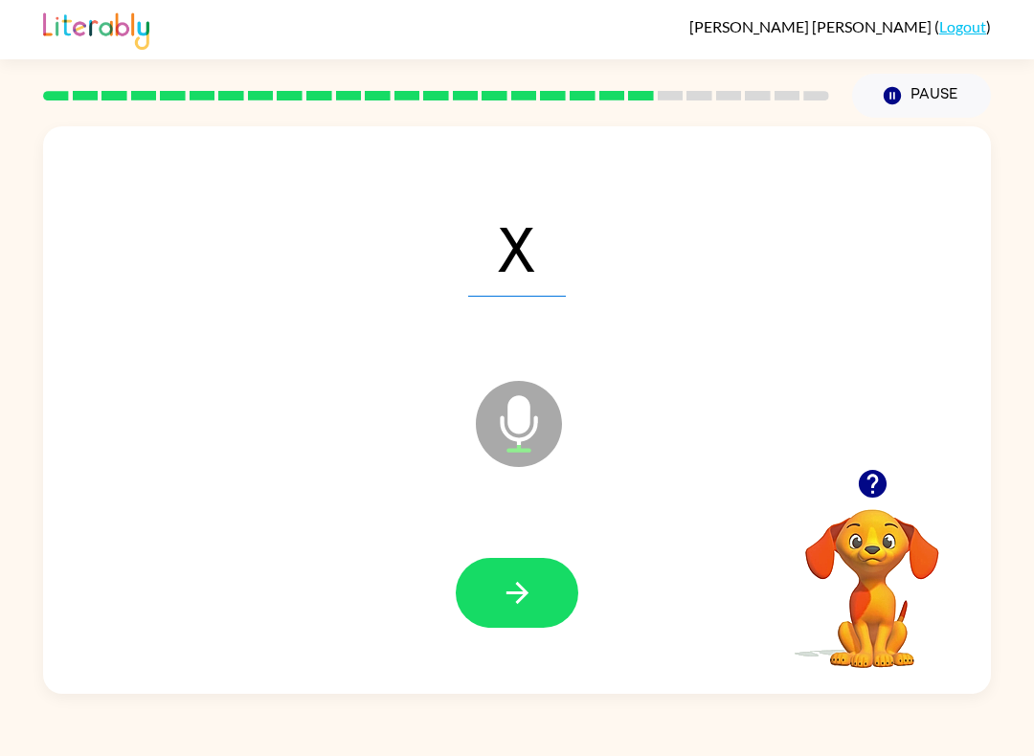
click at [543, 567] on button "button" at bounding box center [517, 593] width 123 height 70
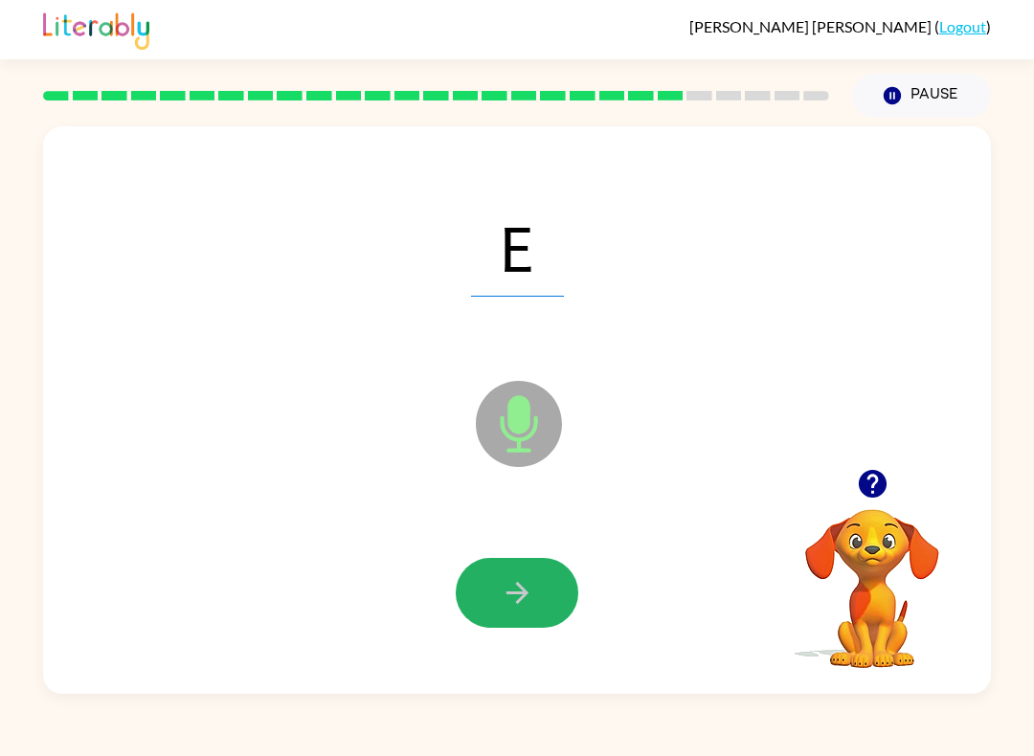
click at [512, 579] on icon "button" at bounding box center [518, 593] width 34 height 34
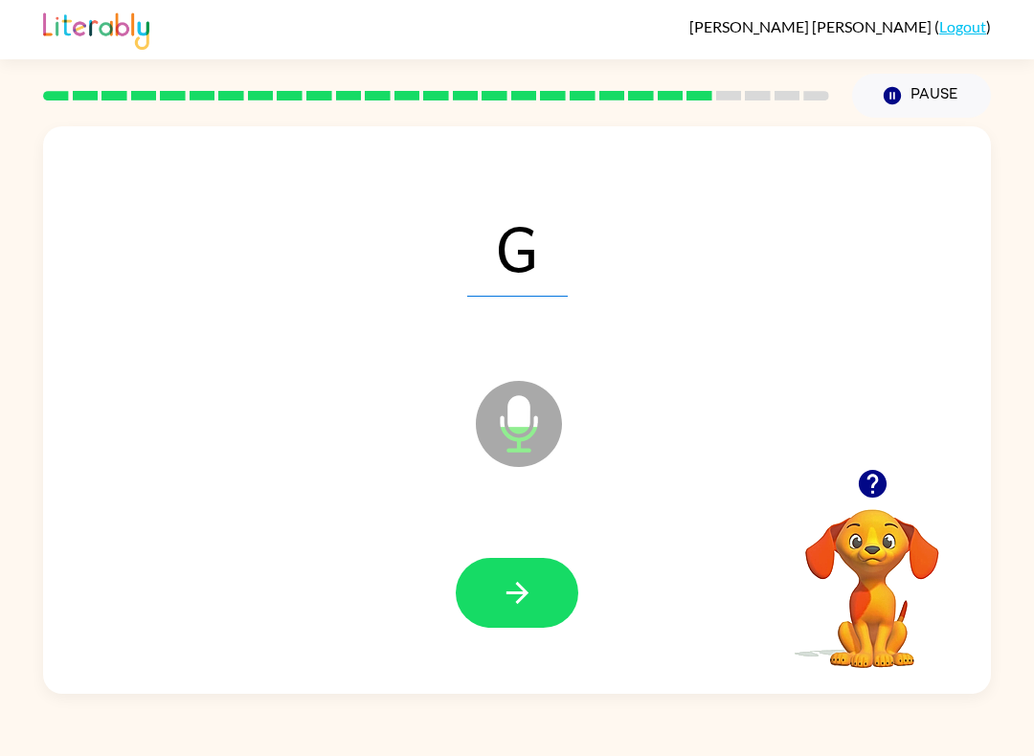
click at [543, 600] on button "button" at bounding box center [517, 593] width 123 height 70
click at [521, 576] on button "button" at bounding box center [517, 593] width 123 height 70
click at [546, 577] on button "button" at bounding box center [517, 593] width 123 height 70
click at [519, 594] on icon "button" at bounding box center [517, 593] width 22 height 22
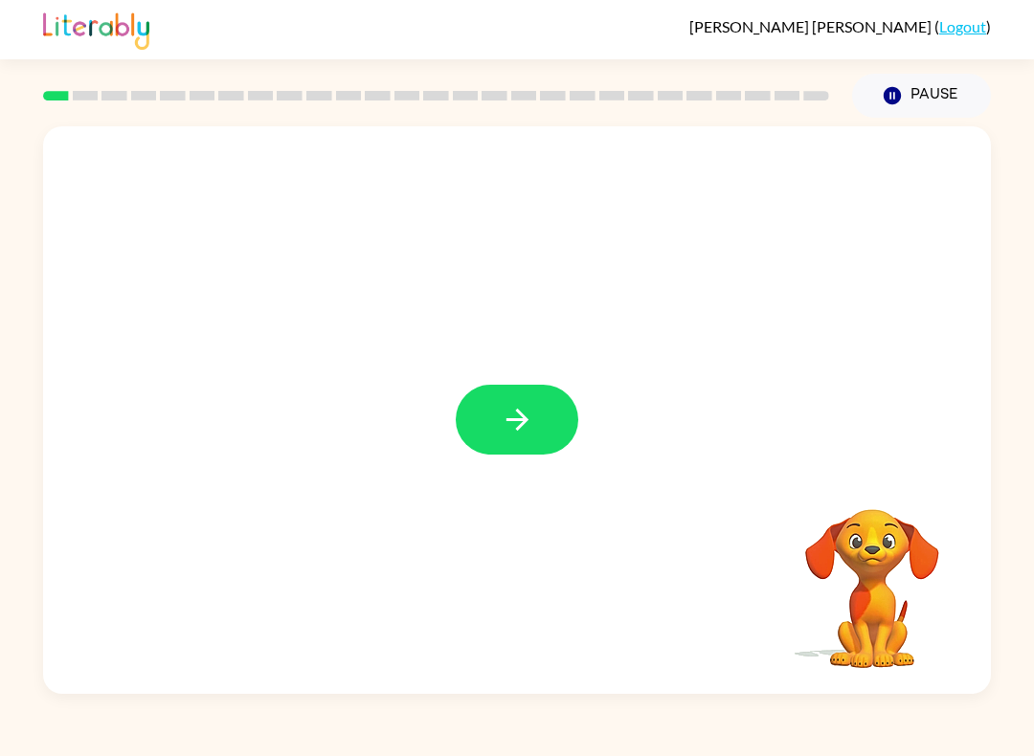
click at [512, 439] on button "button" at bounding box center [517, 420] width 123 height 70
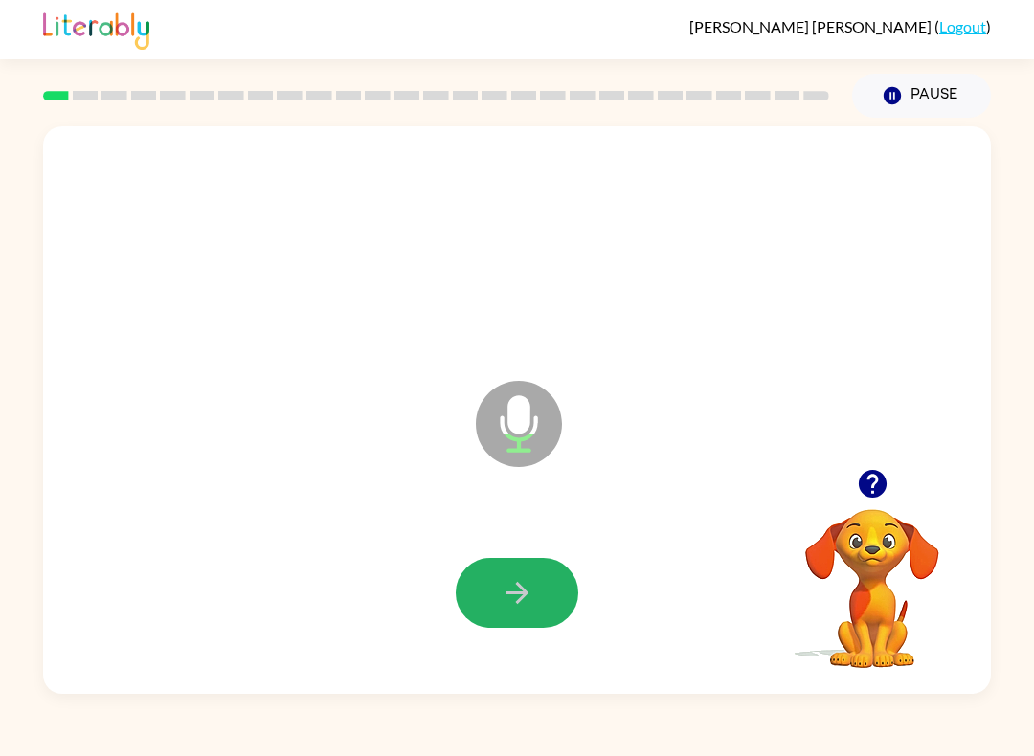
click at [529, 593] on icon "button" at bounding box center [518, 593] width 34 height 34
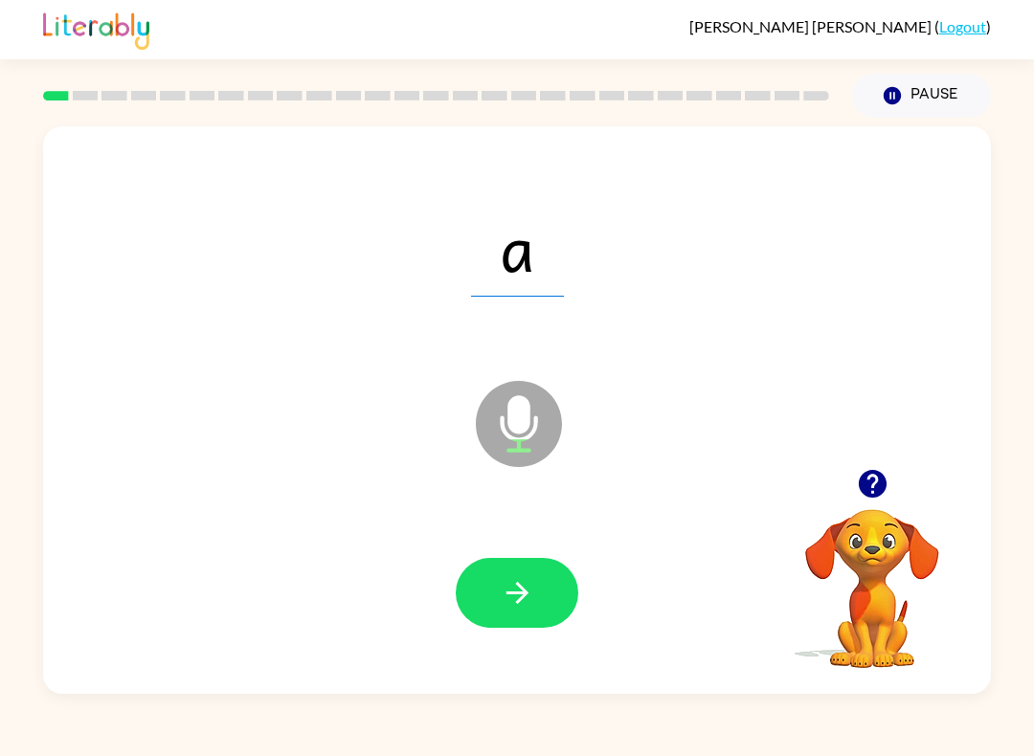
click at [514, 602] on icon "button" at bounding box center [518, 593] width 34 height 34
click at [507, 580] on icon "button" at bounding box center [518, 593] width 34 height 34
click at [530, 584] on icon "button" at bounding box center [518, 593] width 34 height 34
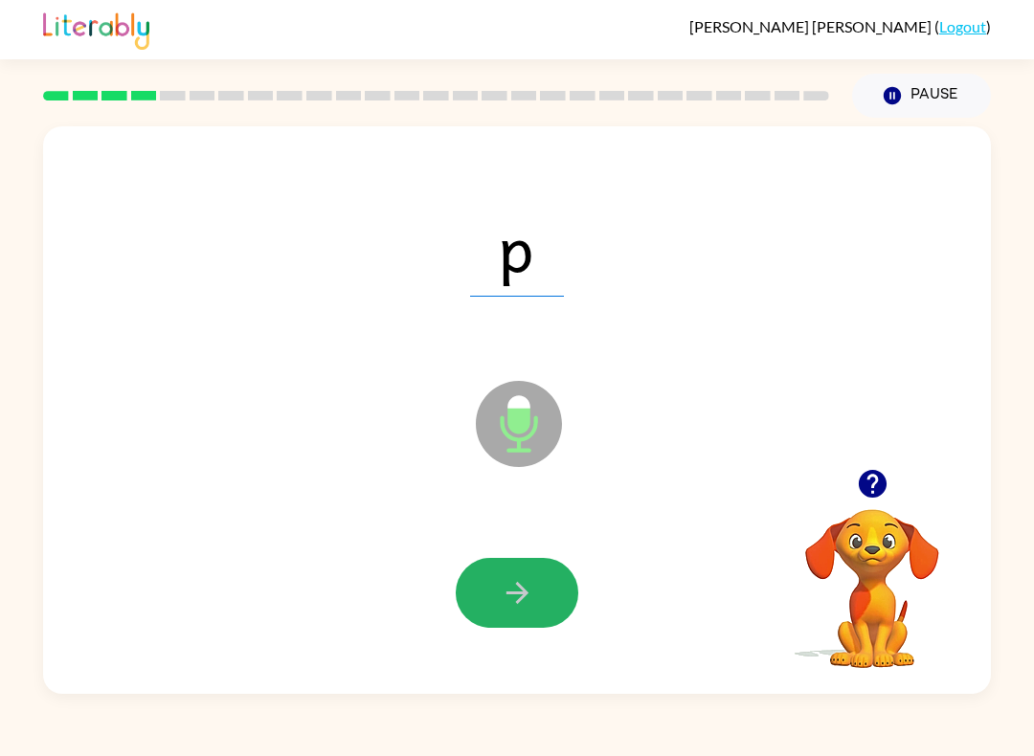
click at [526, 582] on icon "button" at bounding box center [518, 593] width 34 height 34
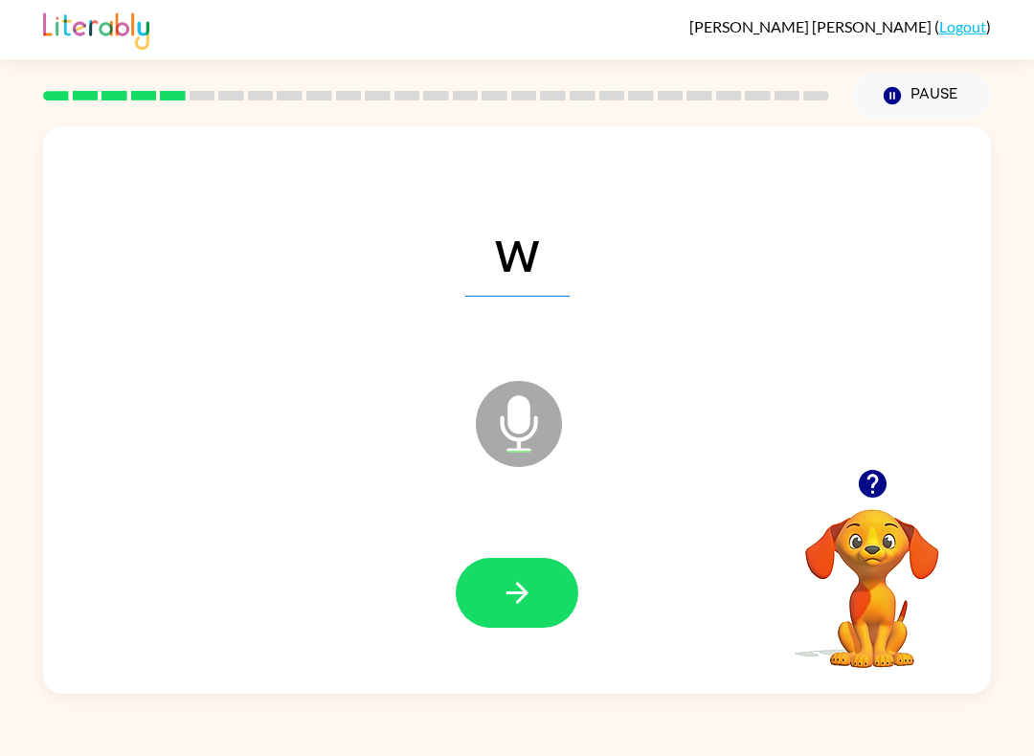
click at [504, 596] on icon "button" at bounding box center [518, 593] width 34 height 34
click at [537, 582] on button "button" at bounding box center [517, 593] width 123 height 70
click at [552, 573] on button "button" at bounding box center [517, 593] width 123 height 70
click at [526, 586] on icon "button" at bounding box center [518, 593] width 34 height 34
click at [506, 603] on icon "button" at bounding box center [518, 593] width 34 height 34
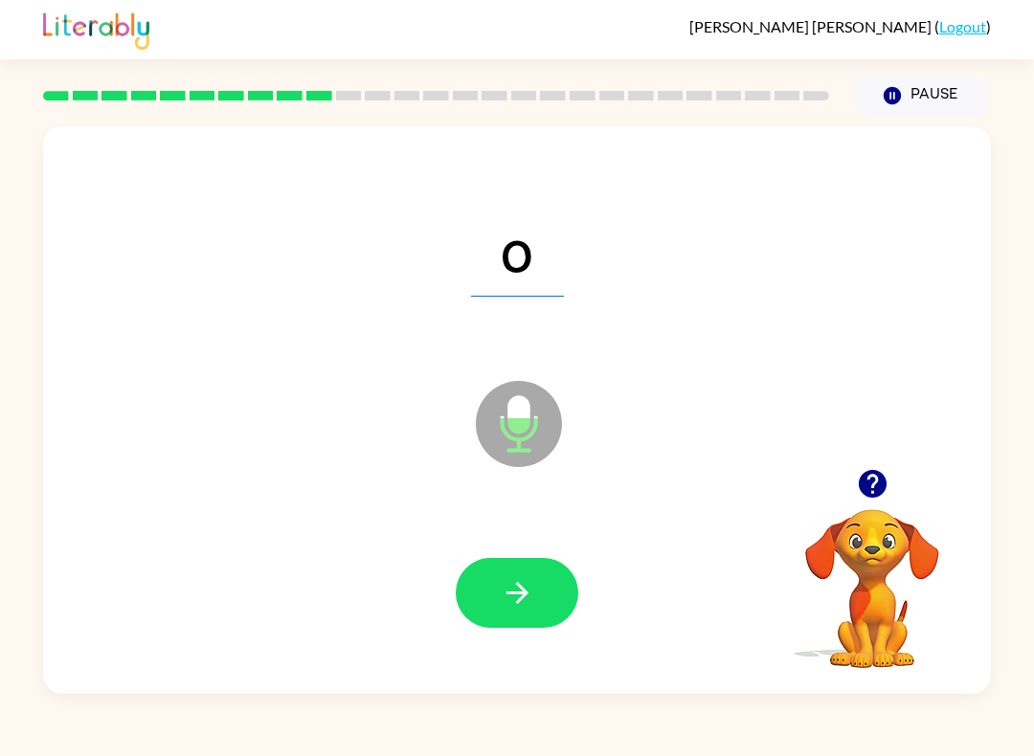
click at [551, 574] on button "button" at bounding box center [517, 593] width 123 height 70
click at [540, 612] on button "button" at bounding box center [517, 593] width 123 height 70
click at [529, 586] on icon "button" at bounding box center [518, 593] width 34 height 34
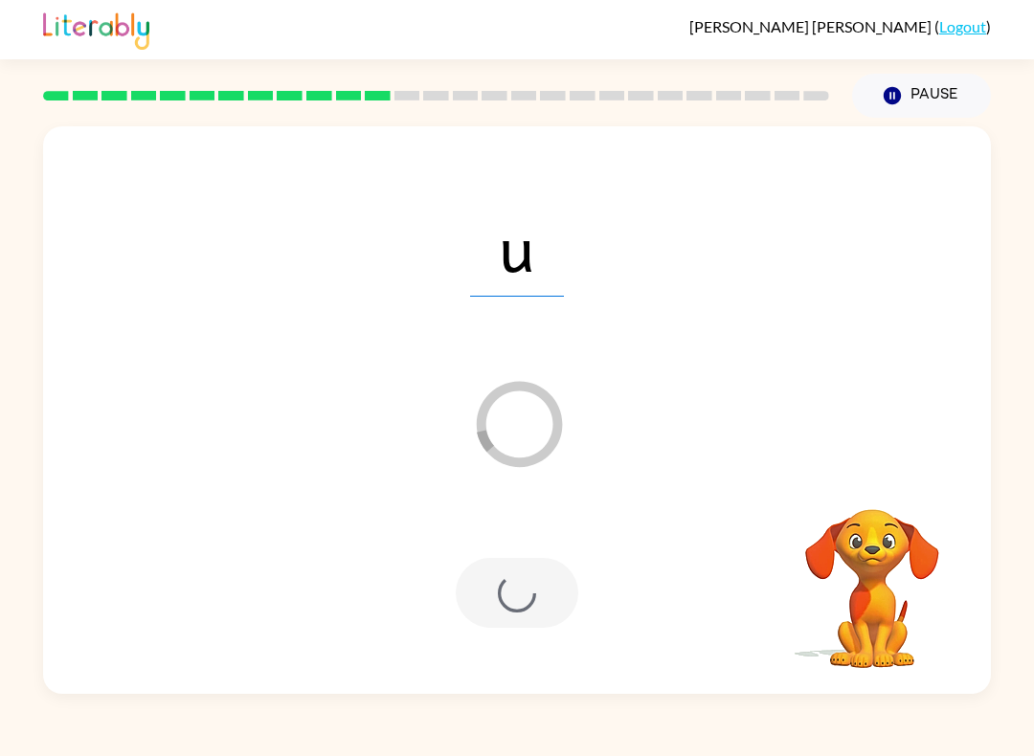
click at [539, 577] on div at bounding box center [517, 593] width 123 height 70
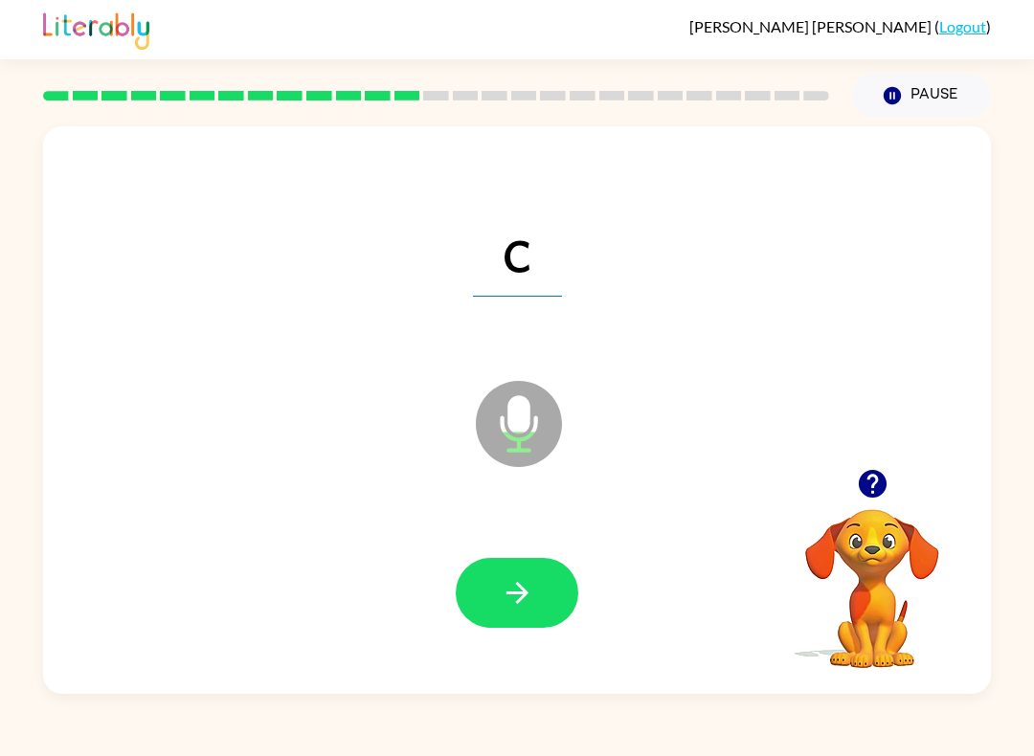
click at [529, 587] on icon "button" at bounding box center [518, 593] width 34 height 34
click at [494, 591] on button "button" at bounding box center [517, 593] width 123 height 70
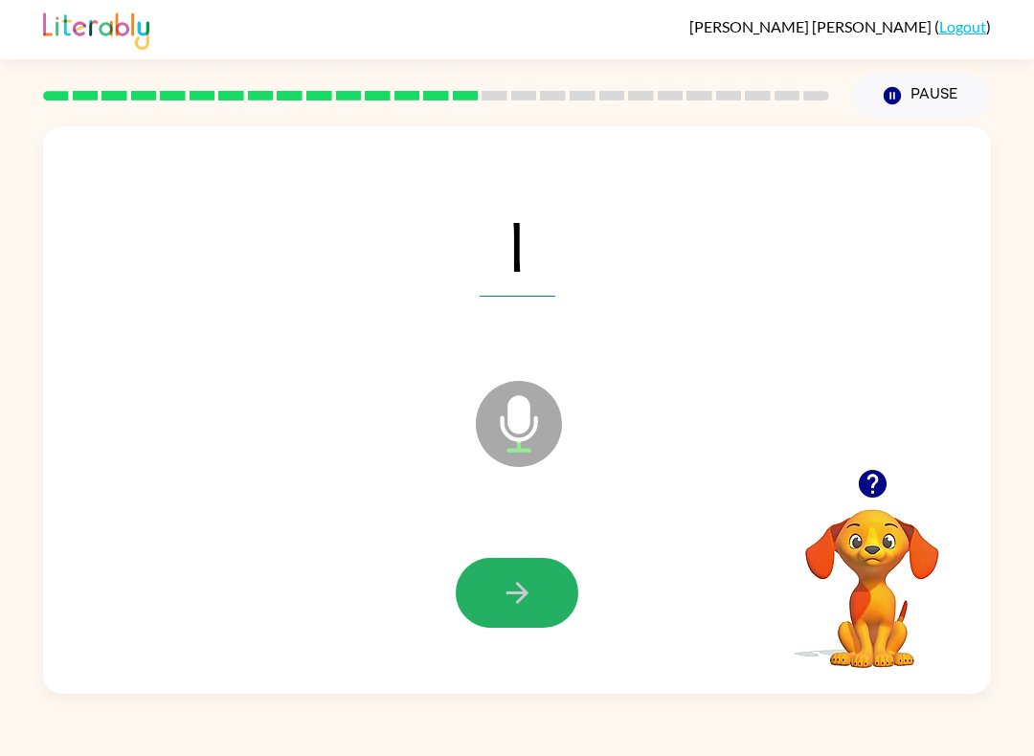
click at [539, 565] on button "button" at bounding box center [517, 593] width 123 height 70
click at [542, 589] on button "button" at bounding box center [517, 593] width 123 height 70
click at [550, 588] on button "button" at bounding box center [517, 593] width 123 height 70
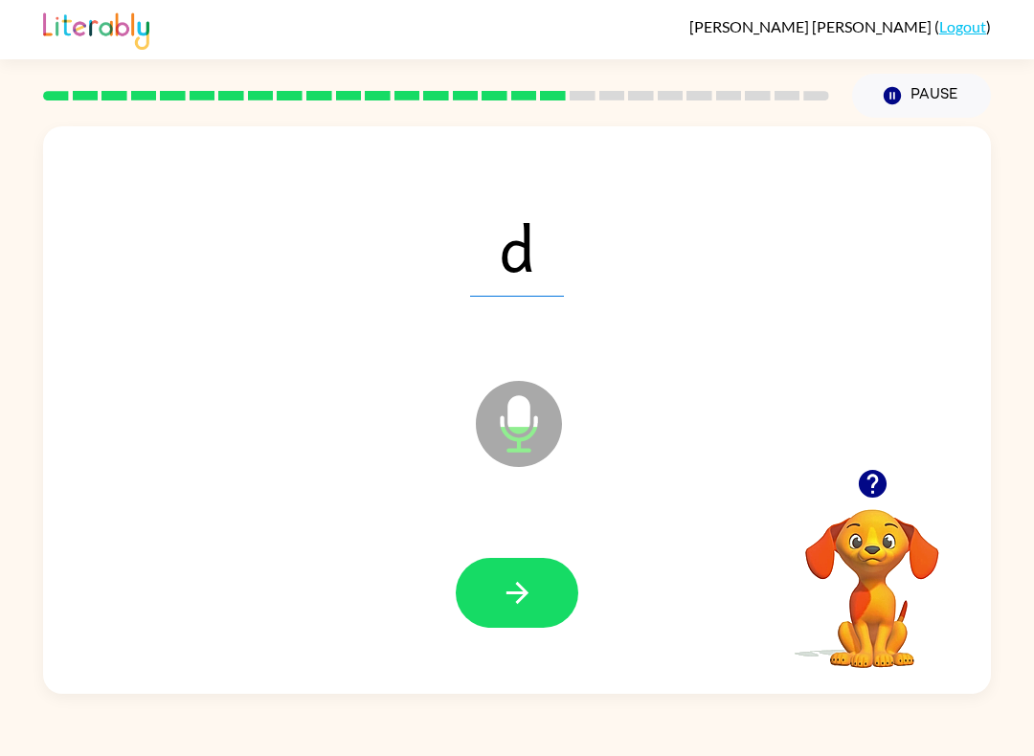
click at [517, 596] on icon "button" at bounding box center [518, 593] width 34 height 34
click at [527, 550] on div at bounding box center [517, 593] width 910 height 164
click at [558, 579] on button "button" at bounding box center [517, 593] width 123 height 70
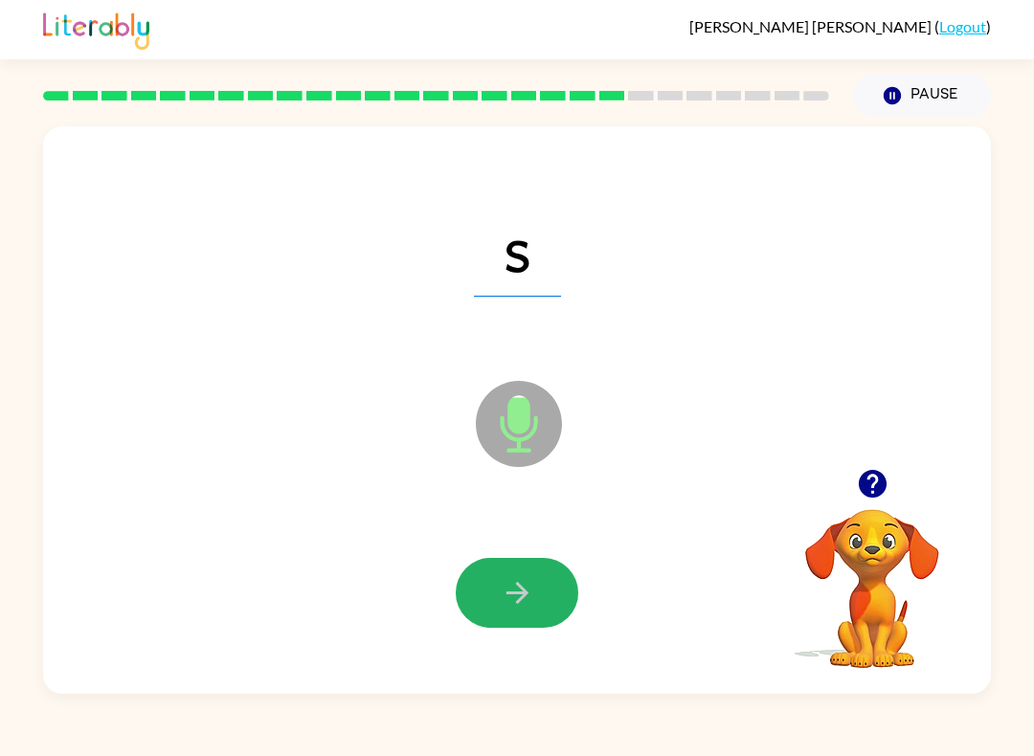
click at [538, 576] on button "button" at bounding box center [517, 593] width 123 height 70
click at [532, 593] on icon "button" at bounding box center [518, 593] width 34 height 34
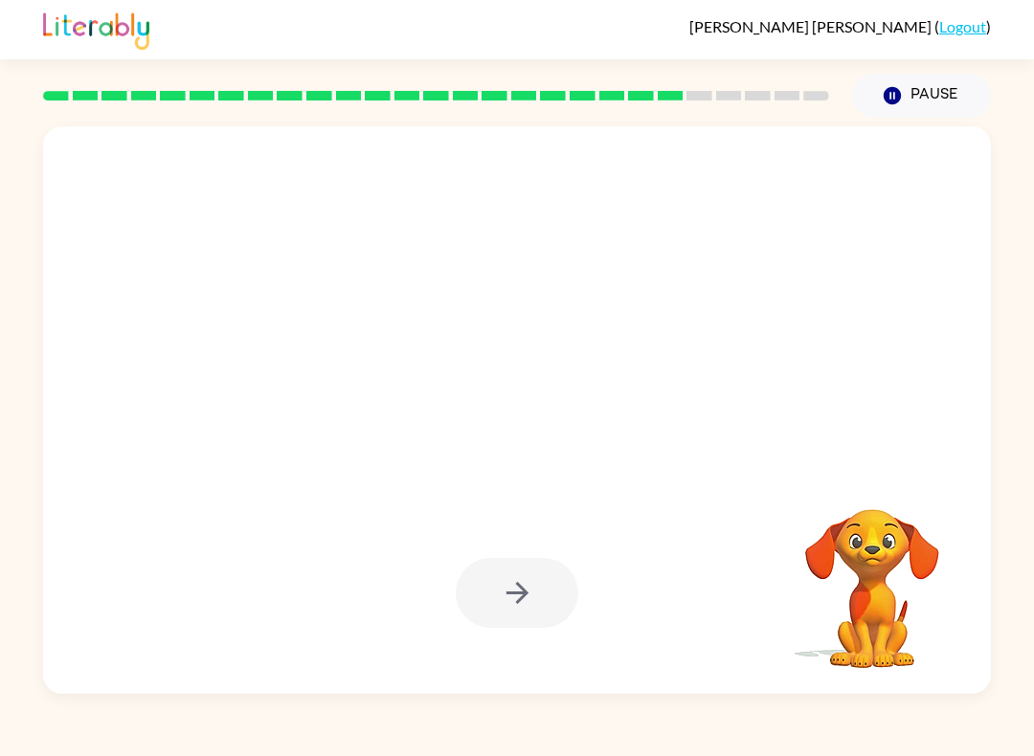
click at [514, 605] on div at bounding box center [517, 593] width 123 height 70
click at [523, 567] on div at bounding box center [517, 593] width 123 height 70
click at [514, 603] on div at bounding box center [517, 593] width 123 height 70
click at [515, 628] on div at bounding box center [517, 593] width 123 height 70
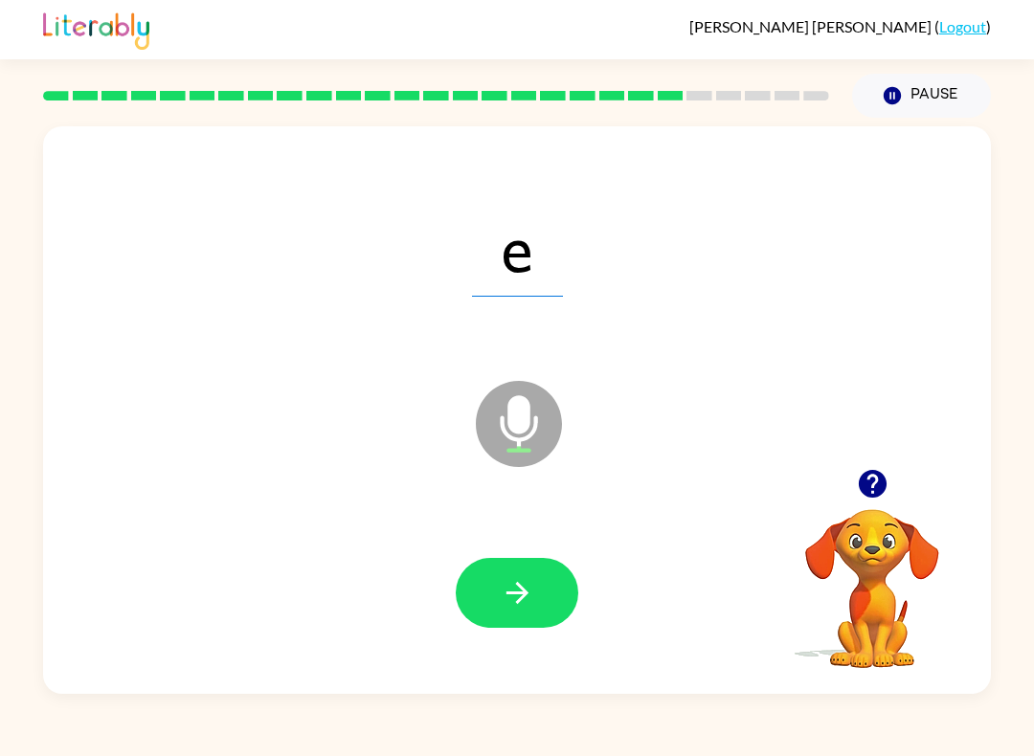
click at [503, 594] on icon "button" at bounding box center [518, 593] width 34 height 34
click at [513, 592] on icon "button" at bounding box center [518, 593] width 34 height 34
click at [503, 577] on icon "button" at bounding box center [518, 593] width 34 height 34
click at [513, 597] on icon "button" at bounding box center [518, 593] width 34 height 34
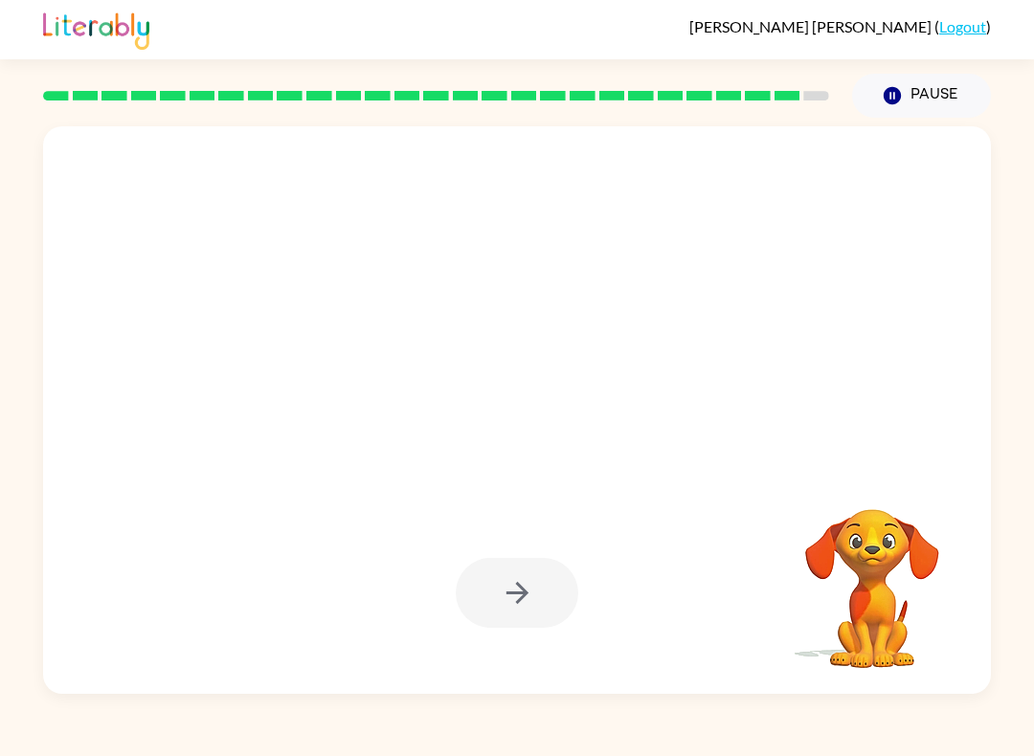
click at [511, 594] on div at bounding box center [517, 593] width 123 height 70
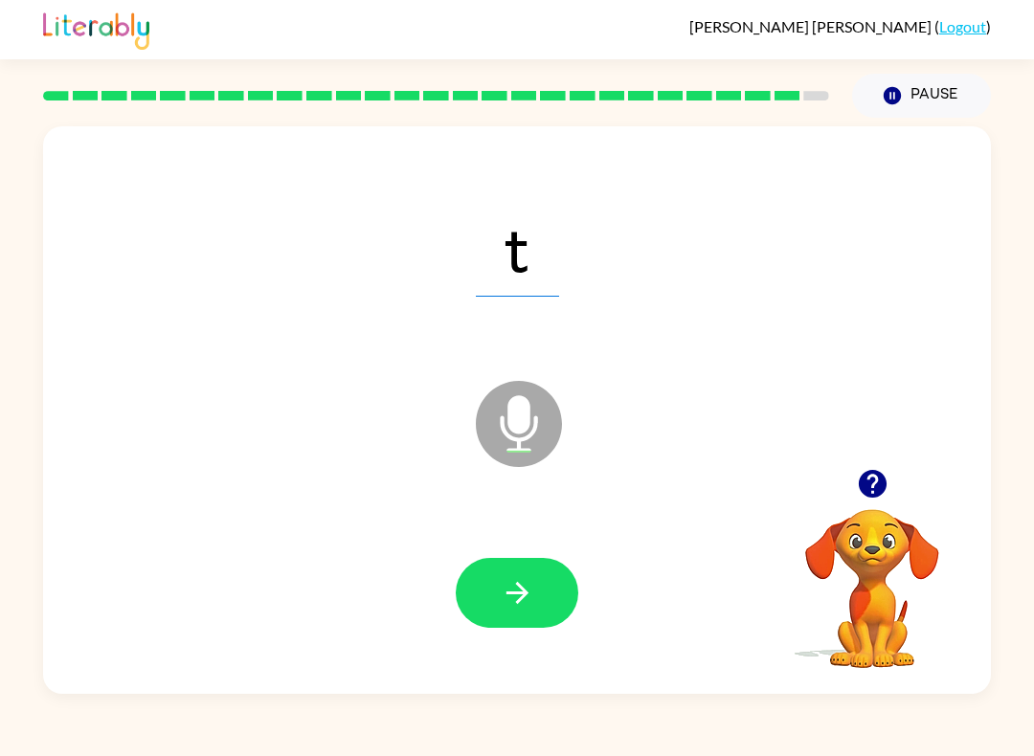
click at [513, 582] on icon "button" at bounding box center [518, 593] width 34 height 34
